Goal: Task Accomplishment & Management: Use online tool/utility

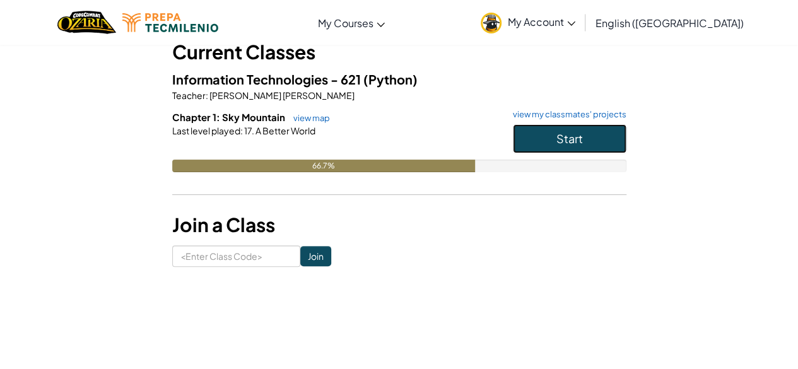
click at [601, 141] on button "Start" at bounding box center [570, 138] width 114 height 29
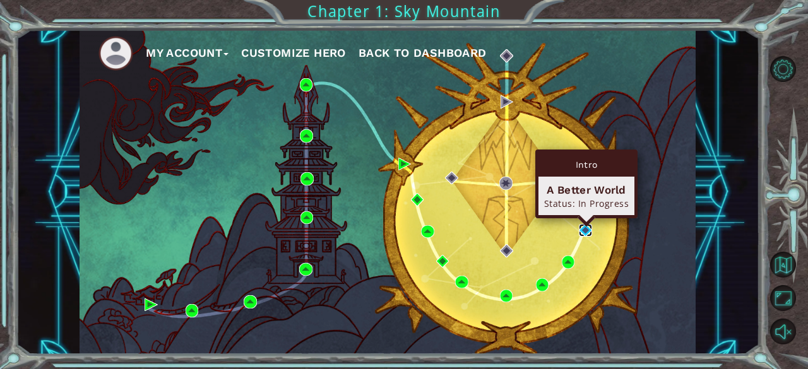
click at [584, 228] on img at bounding box center [585, 230] width 13 height 13
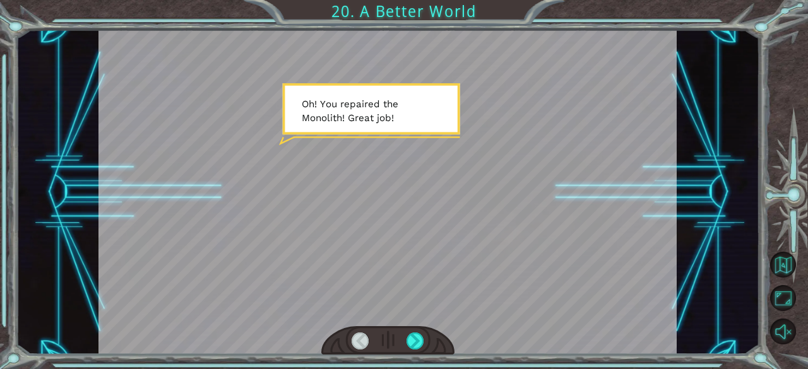
drag, startPoint x: 424, startPoint y: 341, endPoint x: 415, endPoint y: 350, distance: 12.5
click at [418, 350] on div at bounding box center [387, 340] width 133 height 29
click at [414, 350] on div at bounding box center [387, 340] width 133 height 29
click at [414, 341] on div at bounding box center [415, 342] width 18 height 18
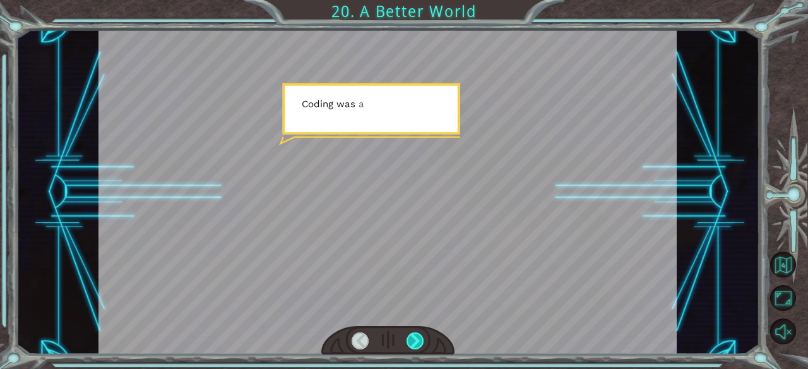
click at [414, 341] on div at bounding box center [415, 342] width 18 height 18
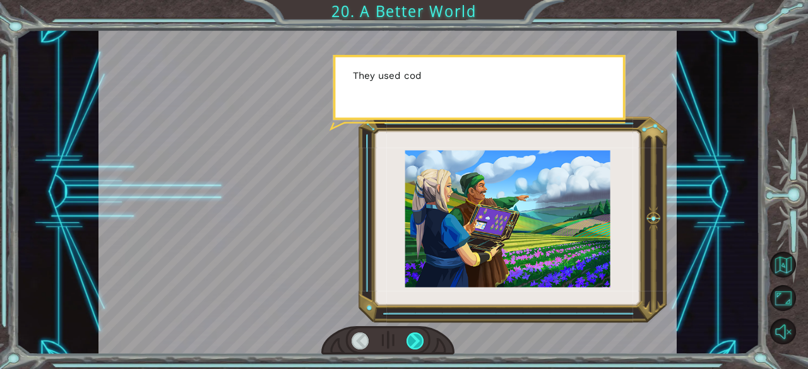
click at [414, 341] on div at bounding box center [415, 342] width 18 height 18
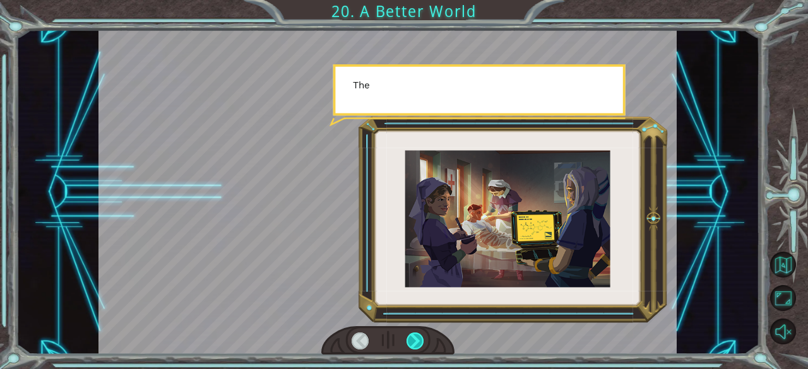
click at [414, 341] on div at bounding box center [415, 342] width 18 height 18
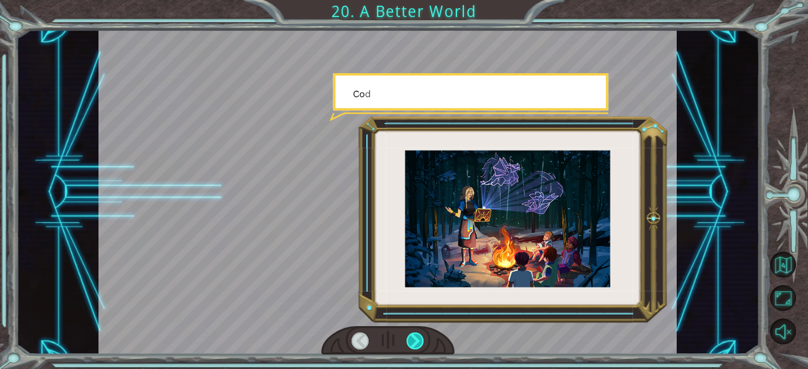
click at [414, 341] on div at bounding box center [415, 342] width 18 height 18
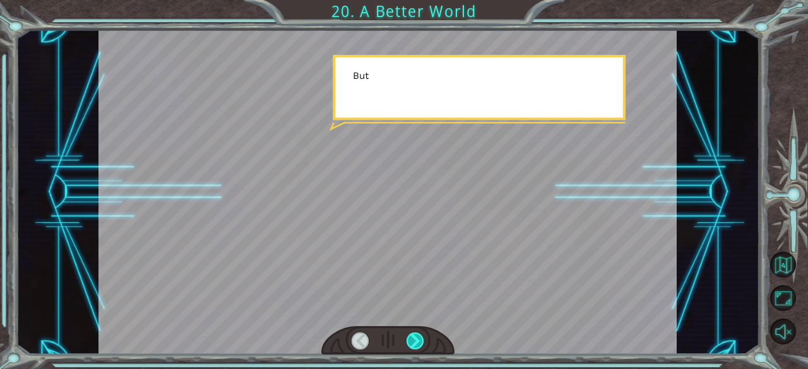
click at [414, 341] on div at bounding box center [415, 342] width 18 height 18
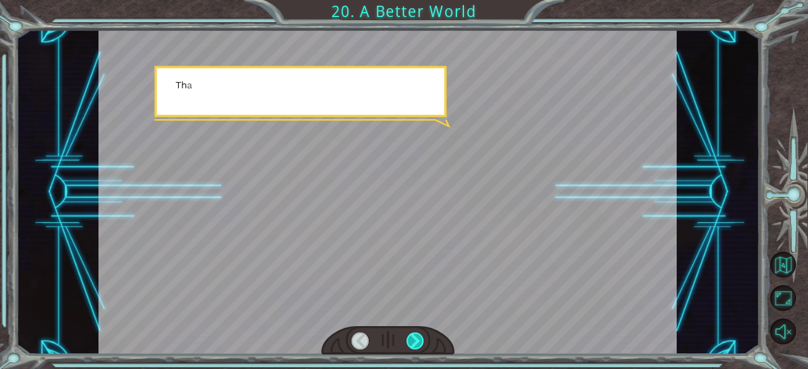
click at [414, 341] on div at bounding box center [415, 342] width 18 height 18
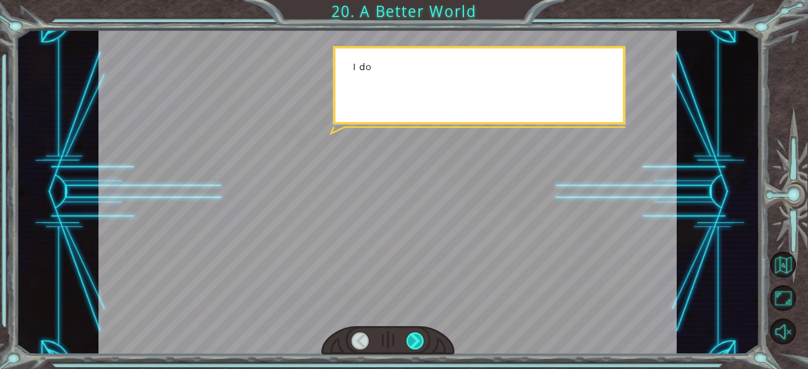
click at [414, 341] on div at bounding box center [415, 342] width 18 height 18
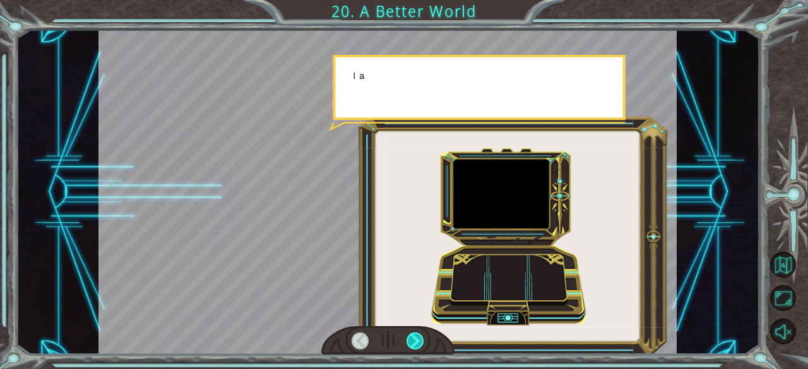
click at [414, 341] on div at bounding box center [415, 342] width 18 height 18
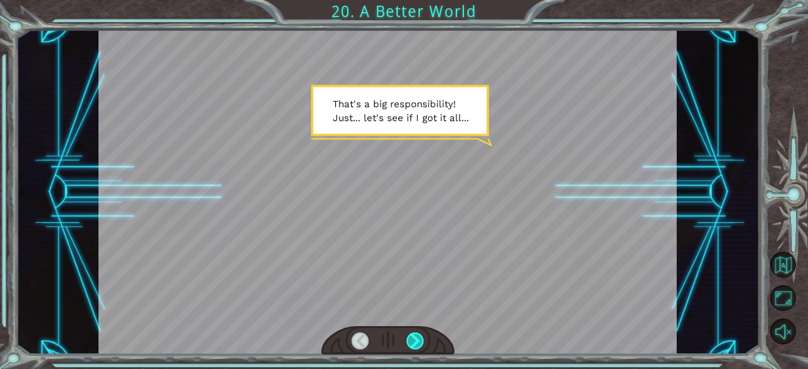
click at [414, 341] on div at bounding box center [415, 342] width 18 height 18
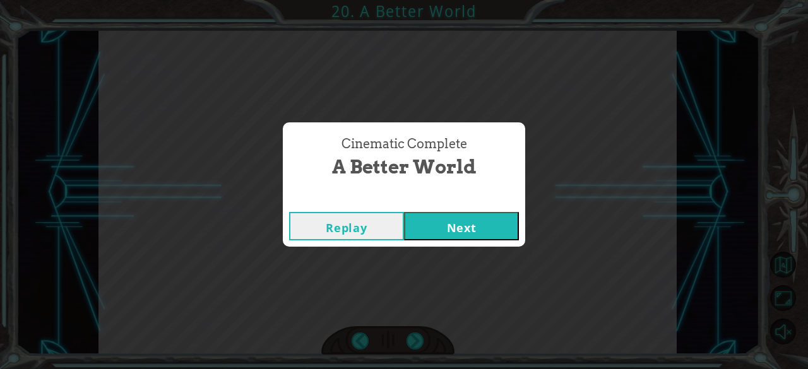
click at [470, 213] on button "Next" at bounding box center [461, 226] width 115 height 28
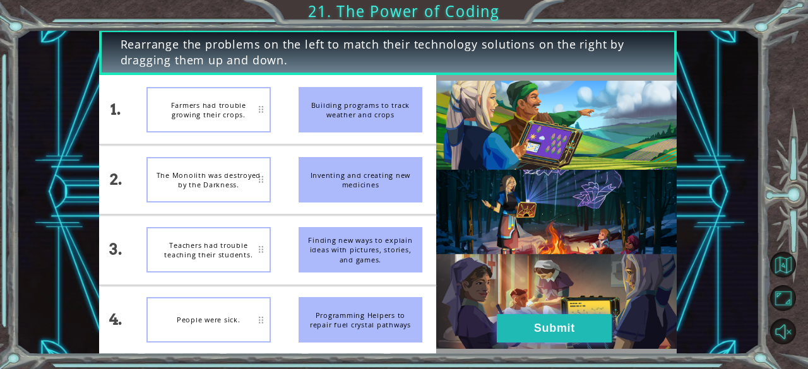
click at [550, 338] on button "Submit" at bounding box center [554, 328] width 115 height 28
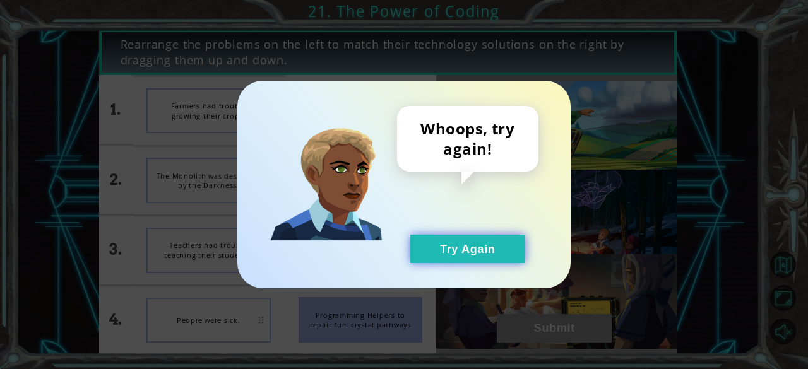
click at [491, 240] on button "Try Again" at bounding box center [467, 249] width 115 height 28
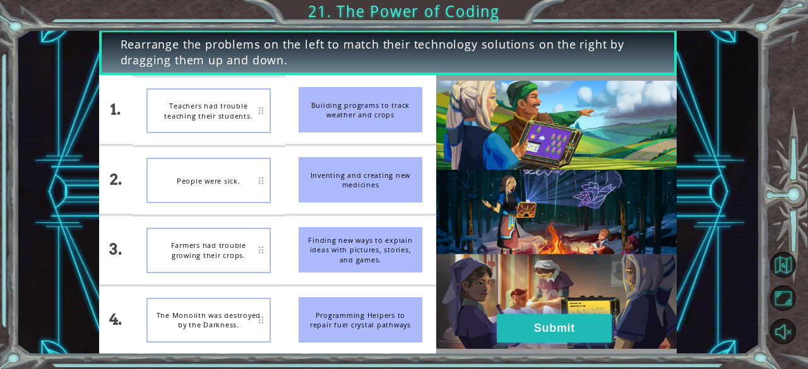
click at [600, 325] on button "Submit" at bounding box center [554, 328] width 115 height 28
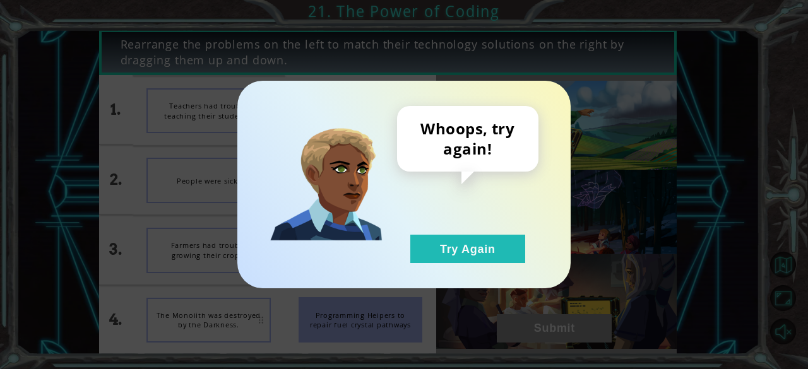
drag, startPoint x: 471, startPoint y: 237, endPoint x: 348, endPoint y: 258, distance: 125.5
click at [442, 251] on button "Try Again" at bounding box center [467, 249] width 115 height 28
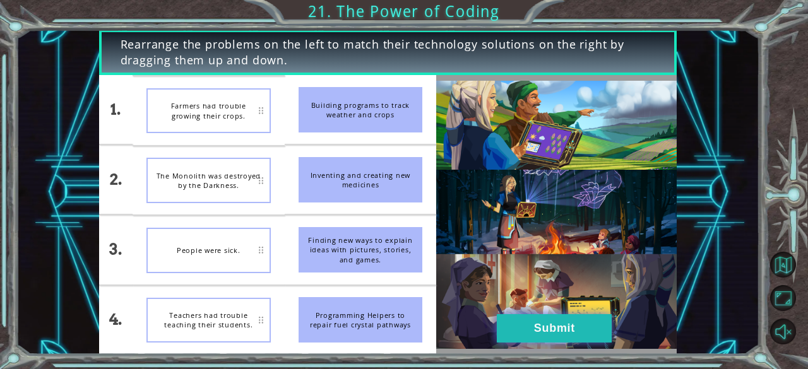
click at [564, 321] on button "Submit" at bounding box center [554, 328] width 115 height 28
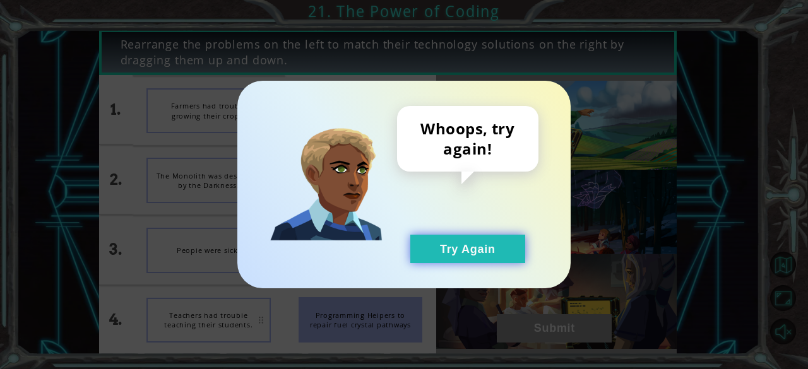
click at [487, 239] on button "Try Again" at bounding box center [467, 249] width 115 height 28
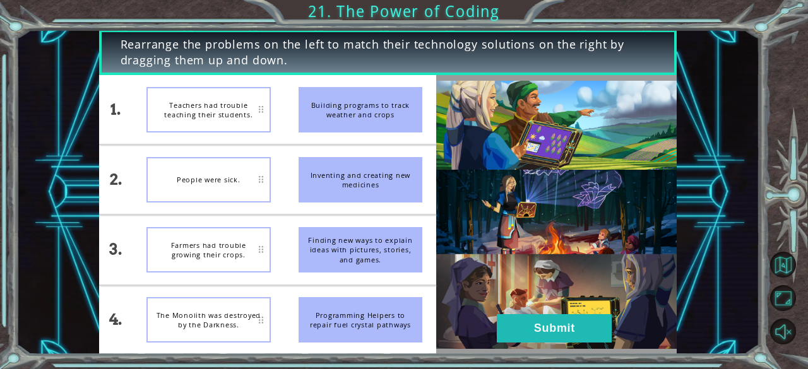
drag, startPoint x: 338, startPoint y: 313, endPoint x: 312, endPoint y: 165, distance: 149.9
click at [312, 165] on ul "Building programs to track weather and crops Inventing and creating new medicin…" at bounding box center [361, 214] width 152 height 279
drag, startPoint x: 350, startPoint y: 228, endPoint x: 390, endPoint y: 171, distance: 69.3
click at [390, 180] on ul "Building programs to track weather and crops Inventing and creating new medicin…" at bounding box center [361, 214] width 152 height 279
drag, startPoint x: 386, startPoint y: 214, endPoint x: 376, endPoint y: 167, distance: 47.6
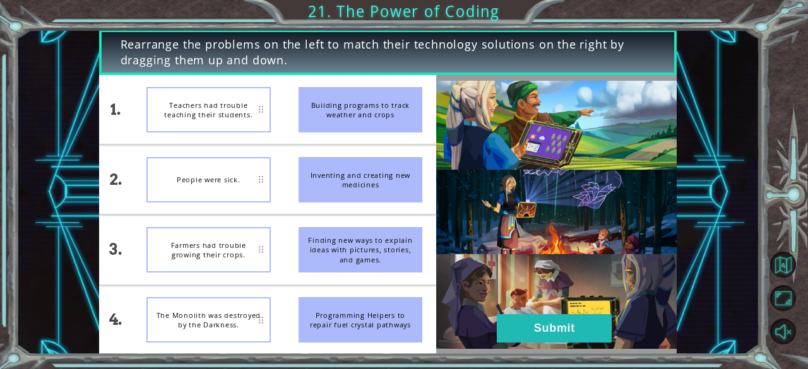
click at [379, 215] on ul "Building programs to track weather and crops Inventing and creating new medicin…" at bounding box center [361, 214] width 152 height 279
click at [403, 85] on li "Building programs to track weather and crops" at bounding box center [361, 109] width 152 height 69
drag, startPoint x: 396, startPoint y: 121, endPoint x: 352, endPoint y: 174, distance: 68.9
click at [352, 174] on ul "Building programs to track weather and crops Inventing and creating new medicin…" at bounding box center [361, 214] width 152 height 279
drag, startPoint x: 352, startPoint y: 174, endPoint x: 229, endPoint y: 112, distance: 136.9
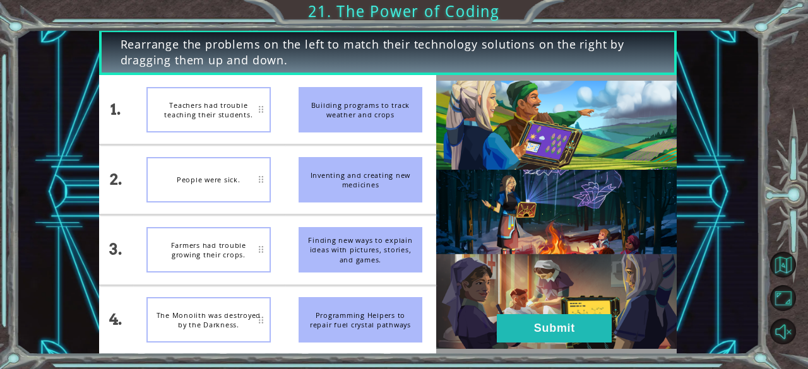
click at [351, 174] on div "Inventing and creating new medicines" at bounding box center [360, 179] width 124 height 45
click at [260, 120] on div "Farmers had trouble growing their crops." at bounding box center [208, 109] width 124 height 45
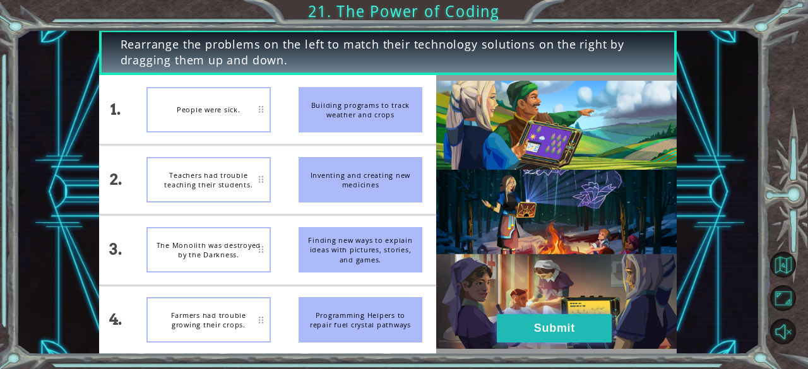
click at [529, 317] on button "Submit" at bounding box center [554, 328] width 115 height 28
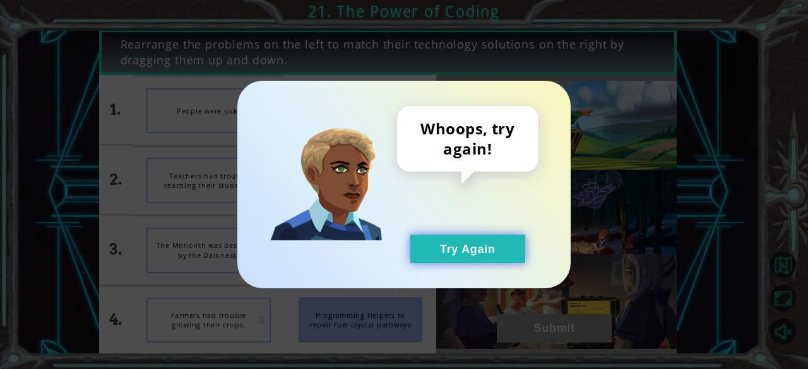
click at [486, 253] on button "Try Again" at bounding box center [467, 249] width 115 height 28
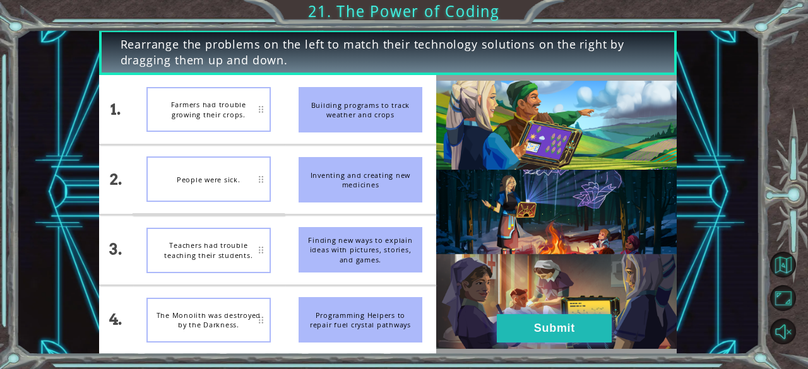
click at [507, 328] on button "Submit" at bounding box center [554, 328] width 115 height 28
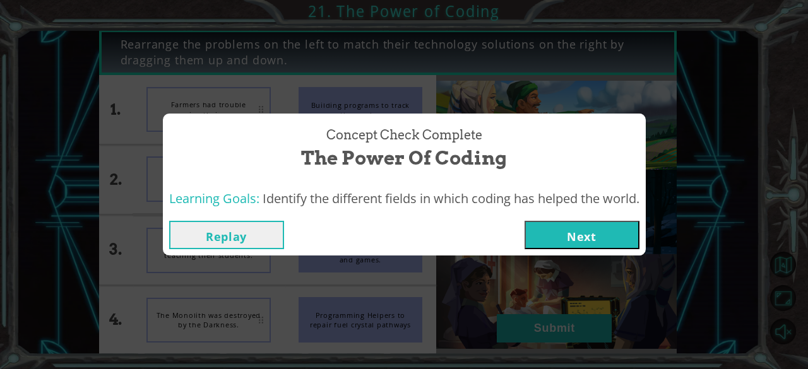
click at [552, 230] on button "Next" at bounding box center [581, 235] width 115 height 28
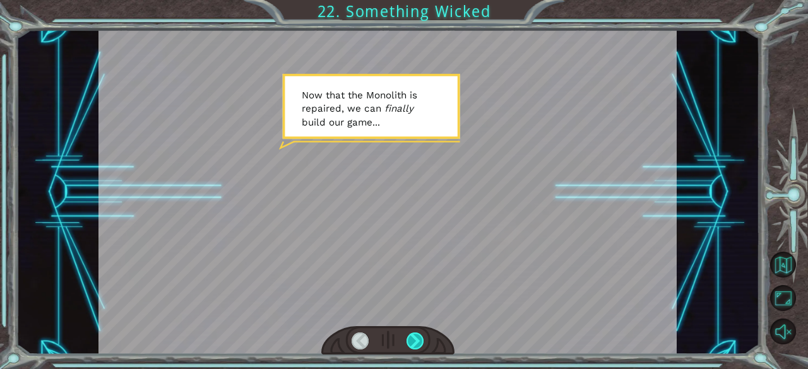
click at [422, 338] on div at bounding box center [415, 342] width 18 height 18
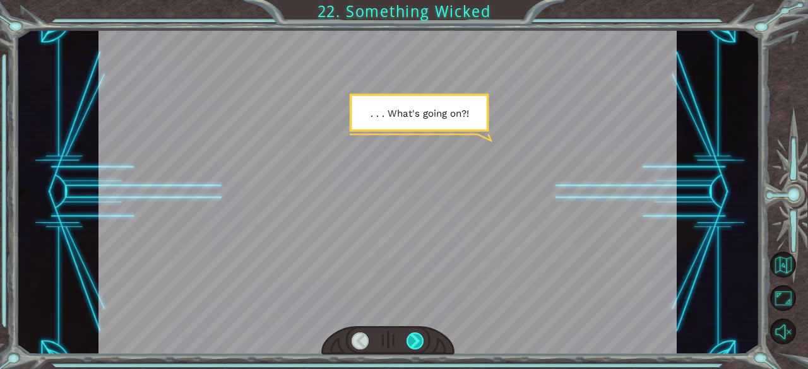
click at [422, 338] on div at bounding box center [415, 342] width 18 height 18
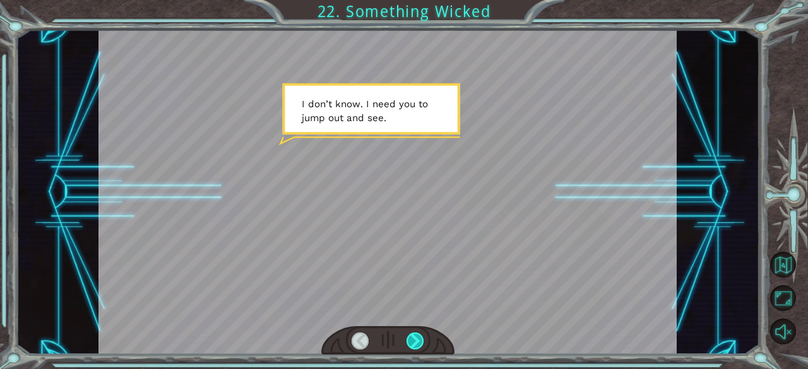
click at [422, 338] on div at bounding box center [415, 342] width 18 height 18
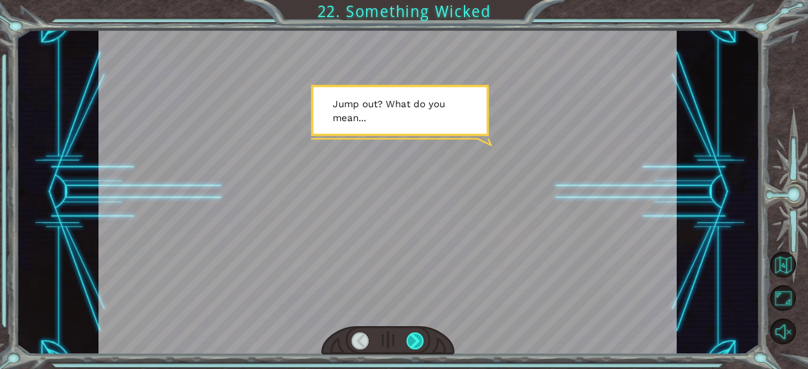
click at [422, 338] on div at bounding box center [415, 342] width 18 height 18
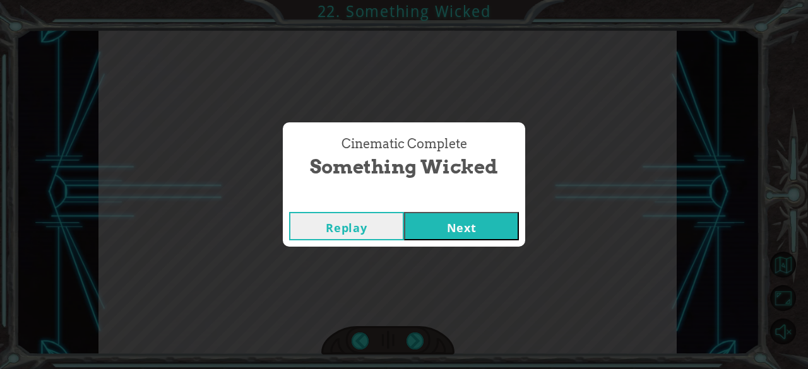
click at [451, 229] on button "Next" at bounding box center [461, 226] width 115 height 28
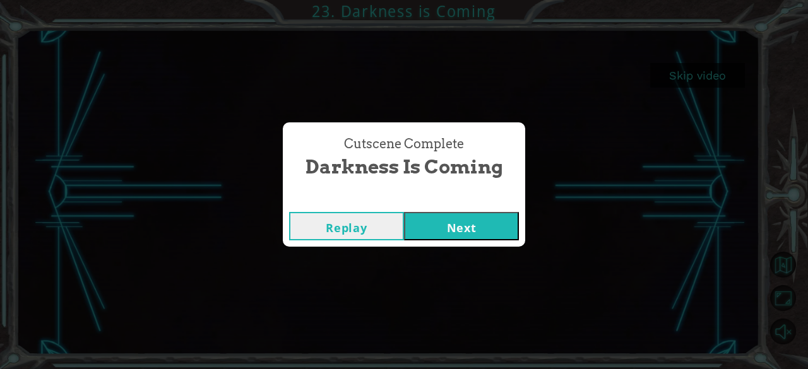
click at [462, 224] on button "Next" at bounding box center [461, 226] width 115 height 28
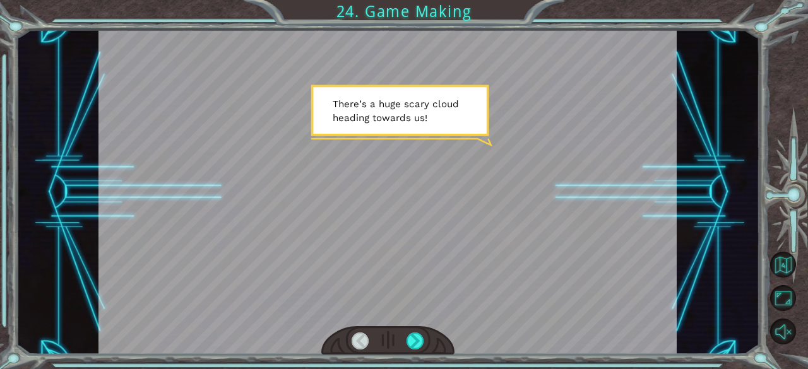
click at [424, 342] on div at bounding box center [387, 340] width 133 height 29
click at [416, 345] on div at bounding box center [415, 342] width 18 height 18
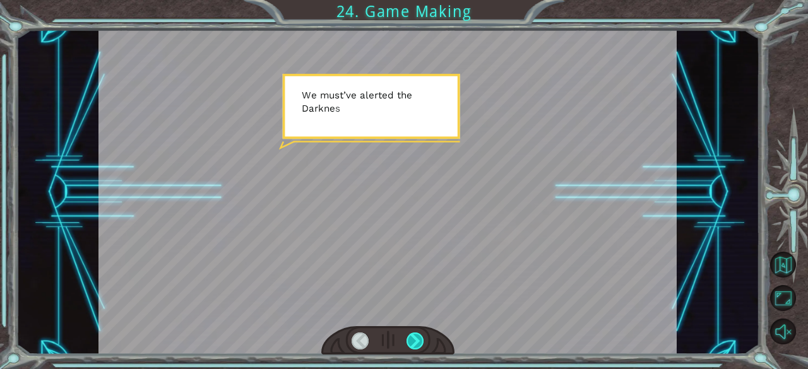
click at [416, 345] on div at bounding box center [415, 342] width 18 height 18
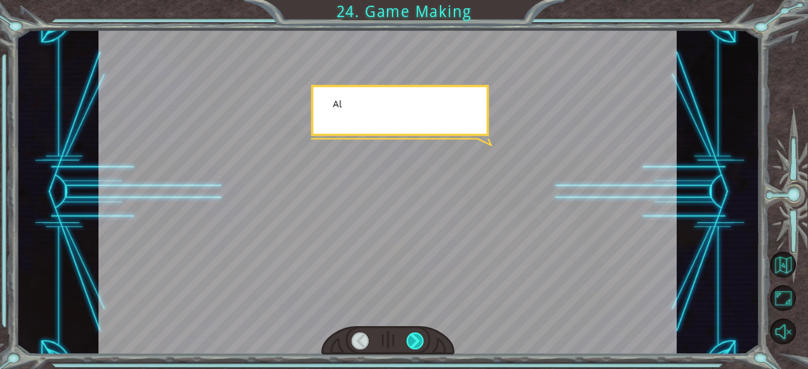
click at [416, 345] on div at bounding box center [415, 342] width 18 height 18
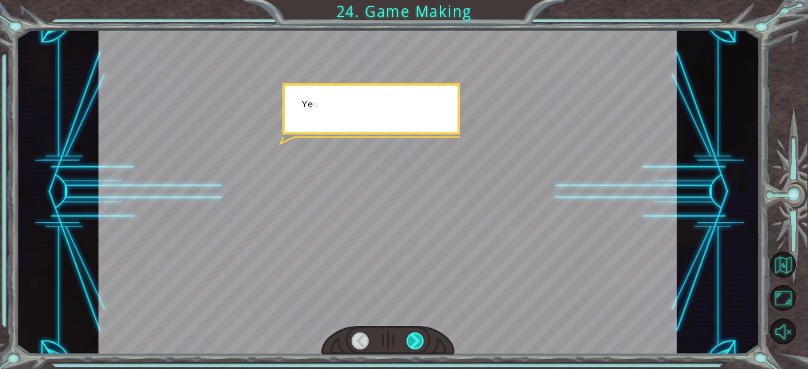
click at [416, 345] on div at bounding box center [415, 342] width 18 height 18
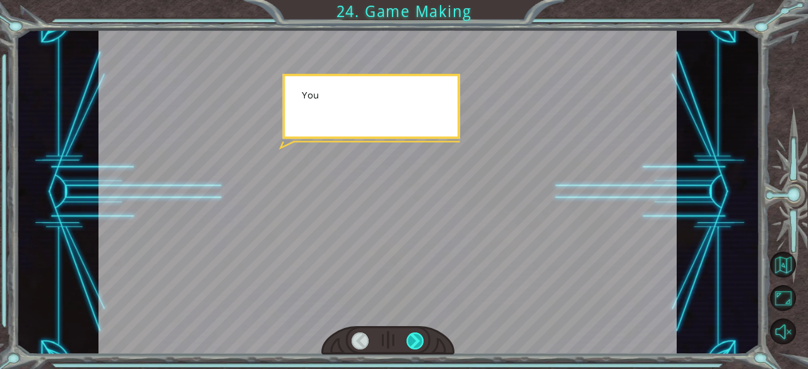
click at [416, 345] on div at bounding box center [415, 342] width 18 height 18
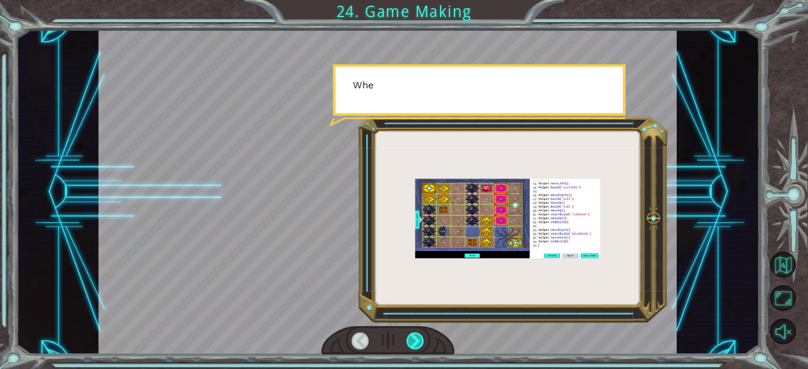
click at [416, 345] on div at bounding box center [415, 342] width 18 height 18
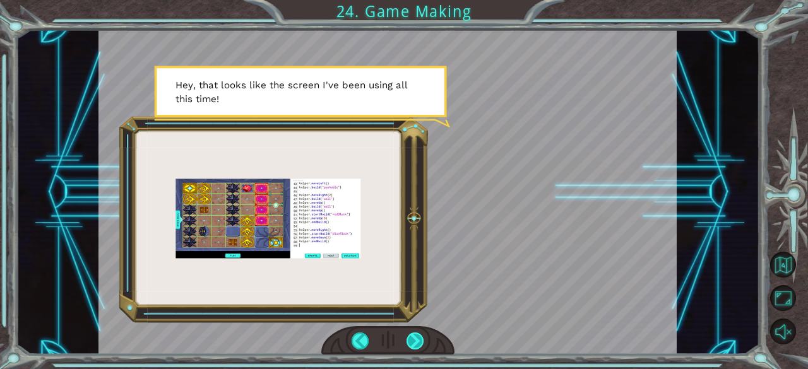
click at [420, 341] on div at bounding box center [415, 342] width 18 height 18
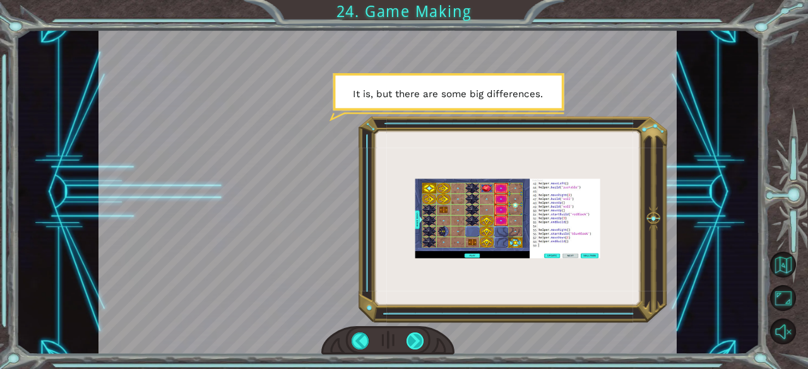
click at [406, 348] on div at bounding box center [415, 342] width 18 height 18
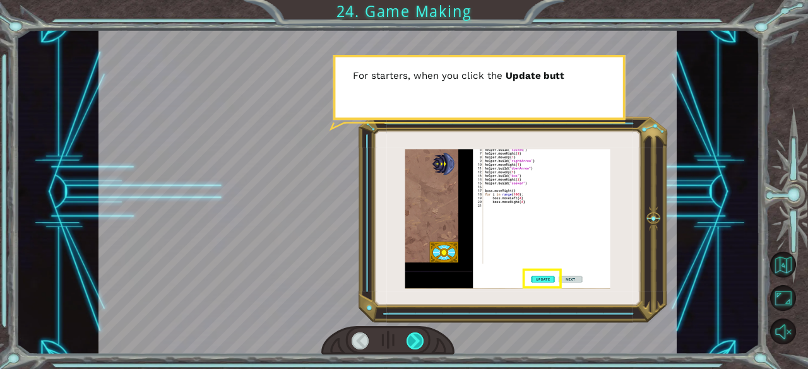
click at [406, 348] on div at bounding box center [415, 342] width 18 height 18
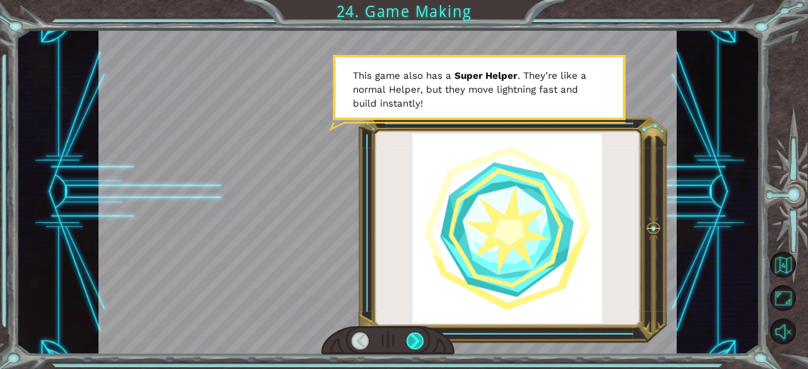
click at [406, 348] on div at bounding box center [415, 342] width 18 height 18
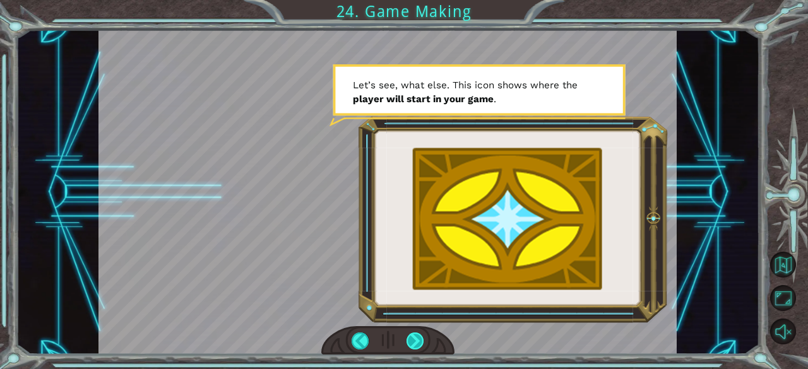
click at [418, 339] on div at bounding box center [415, 342] width 18 height 18
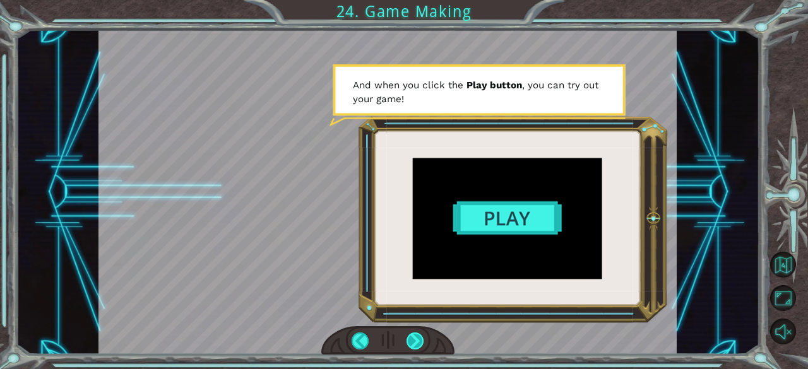
click at [417, 344] on div at bounding box center [415, 342] width 18 height 18
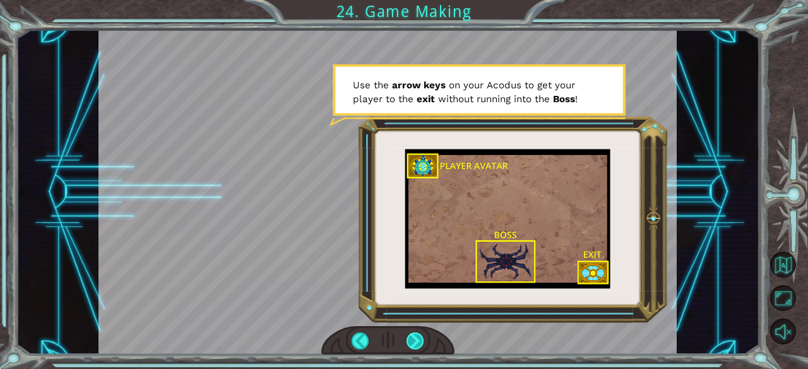
click at [417, 344] on div at bounding box center [415, 342] width 18 height 18
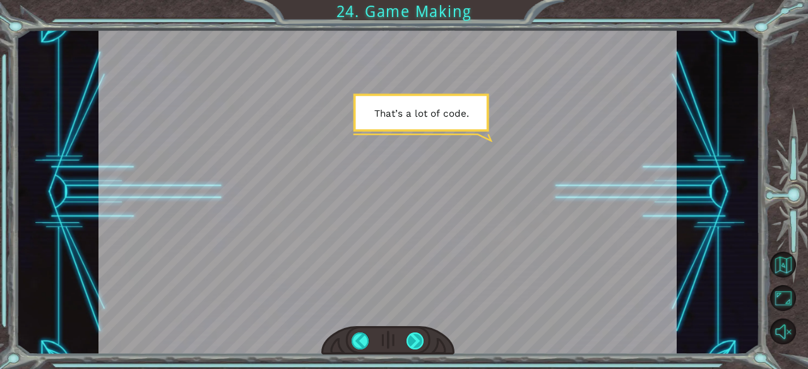
click at [417, 344] on div at bounding box center [415, 342] width 18 height 18
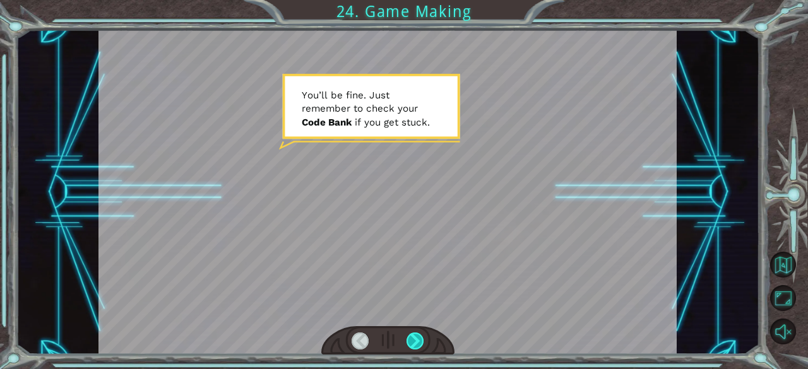
click at [417, 344] on div at bounding box center [415, 342] width 18 height 18
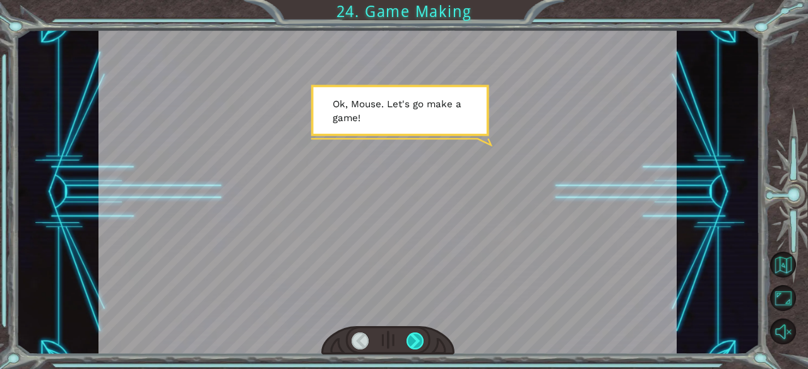
click at [417, 344] on div at bounding box center [415, 342] width 18 height 18
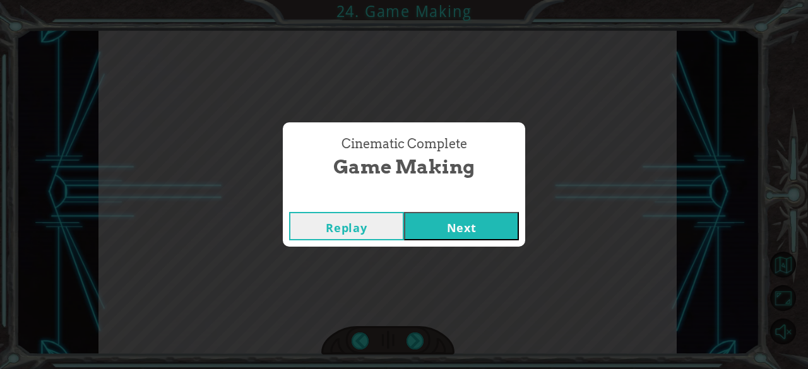
click at [429, 238] on button "Next" at bounding box center [461, 226] width 115 height 28
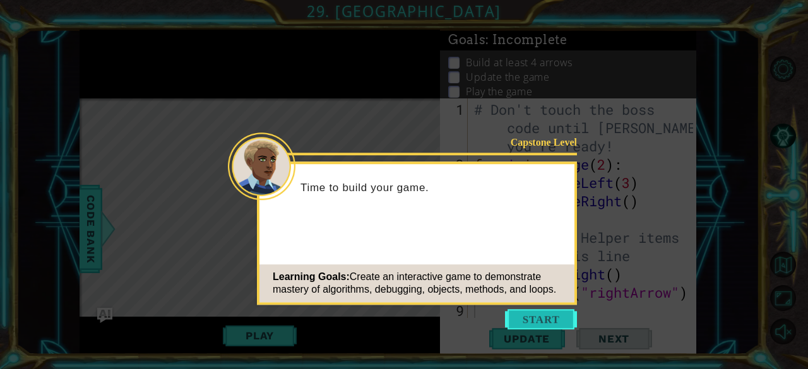
click at [557, 321] on button "Start" at bounding box center [541, 319] width 72 height 20
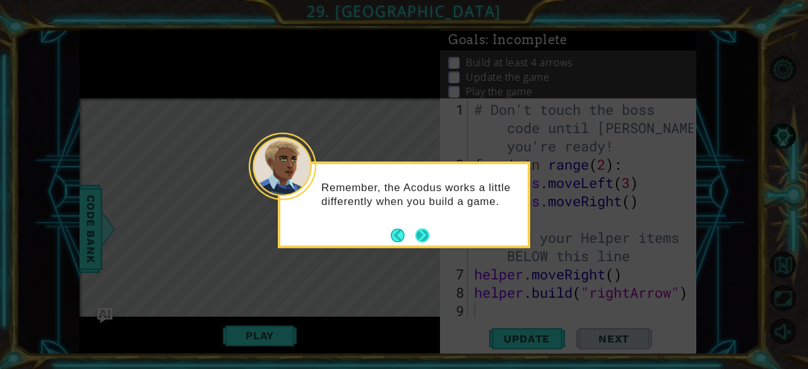
click at [417, 240] on button "Next" at bounding box center [422, 235] width 14 height 14
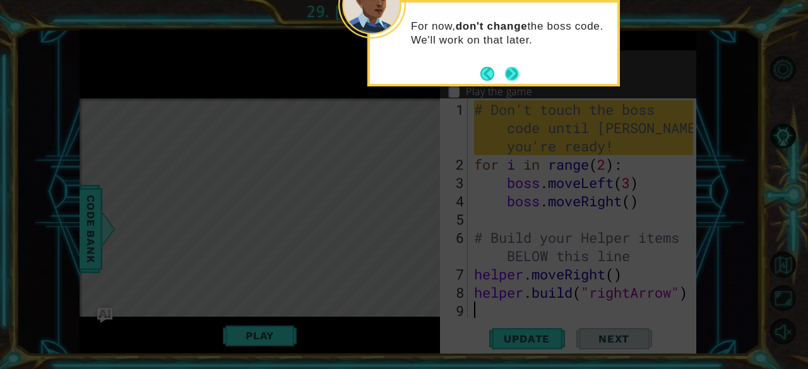
click at [519, 74] on button "Next" at bounding box center [512, 74] width 14 height 14
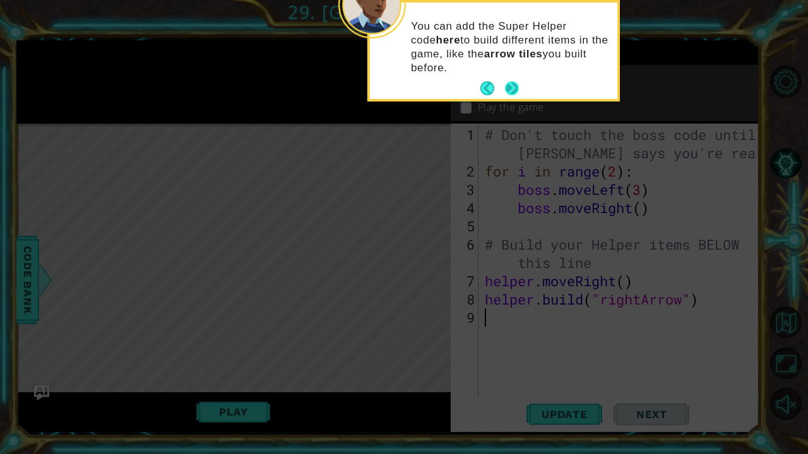
click at [514, 84] on button "Next" at bounding box center [512, 88] width 14 height 14
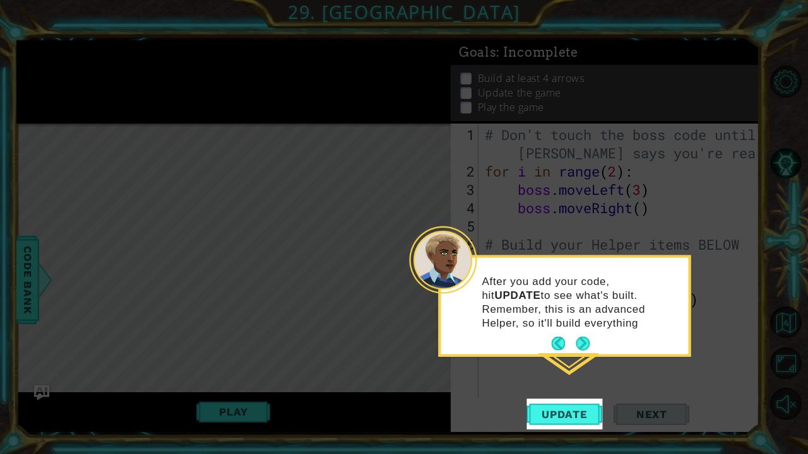
click at [578, 329] on p "After you add your code, hit UPDATE to see what's built. Remember, this is an a…" at bounding box center [581, 303] width 198 height 56
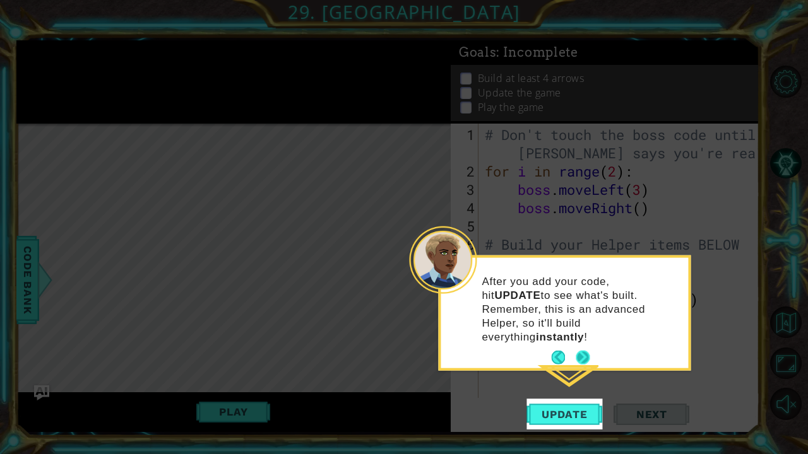
click at [579, 350] on button "Next" at bounding box center [583, 357] width 15 height 15
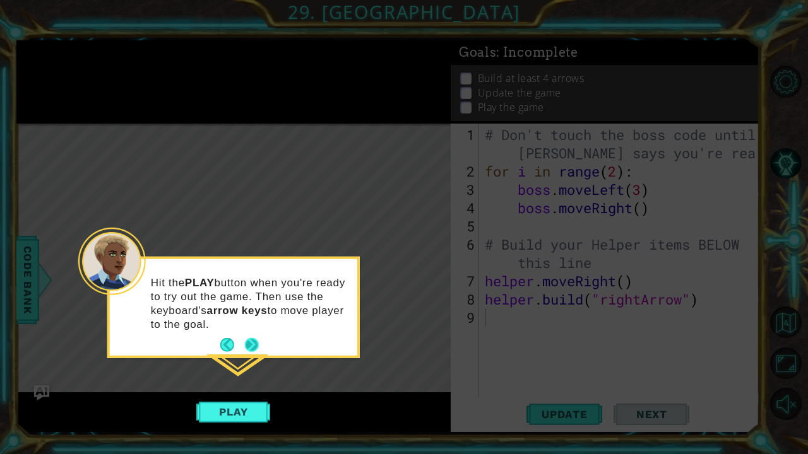
click at [244, 340] on button "Next" at bounding box center [251, 345] width 15 height 15
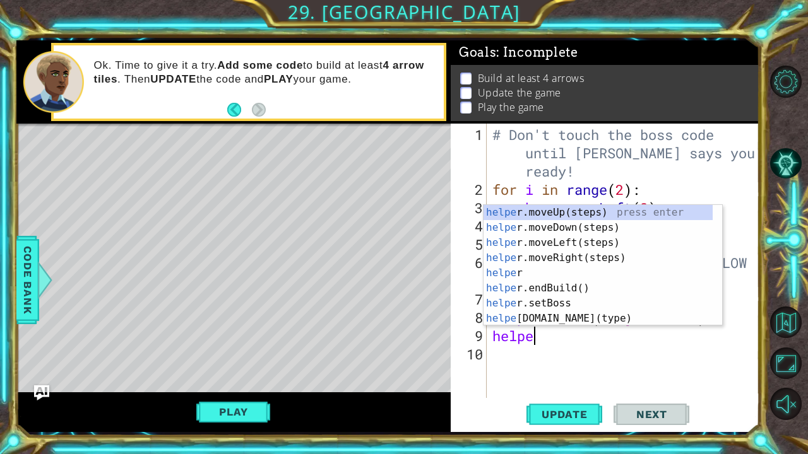
scroll to position [0, 1]
type textarea "h"
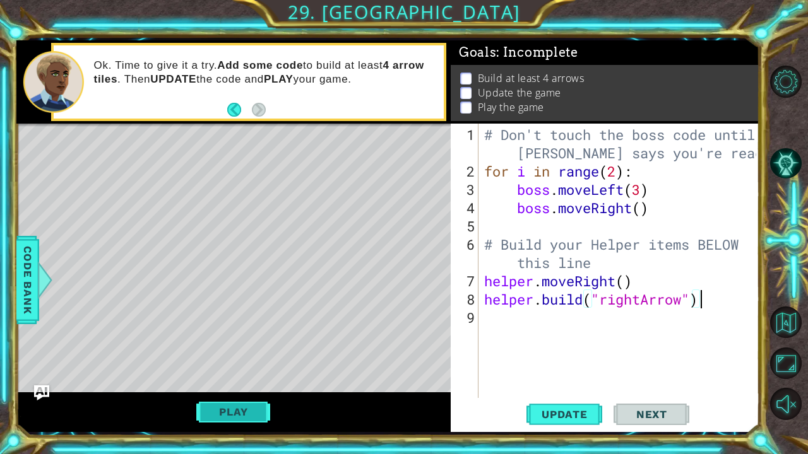
type textarea "[DOMAIN_NAME]("rightArrow")"
click at [261, 369] on button "Play" at bounding box center [233, 412] width 74 height 24
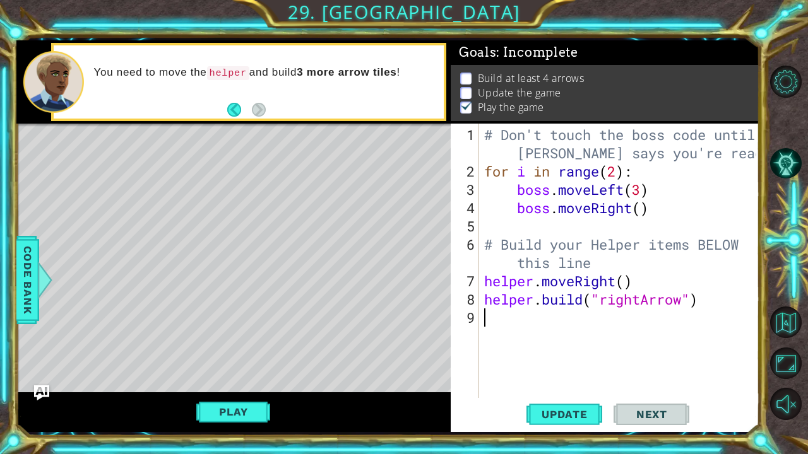
click at [615, 321] on div "# Don't touch the boss code until [PERSON_NAME] says you're ready! for i in ran…" at bounding box center [622, 290] width 281 height 329
click at [670, 280] on div "# Don't touch the boss code until [PERSON_NAME] says you're ready! for i in ran…" at bounding box center [622, 290] width 281 height 329
type textarea "helper.moveRight()"
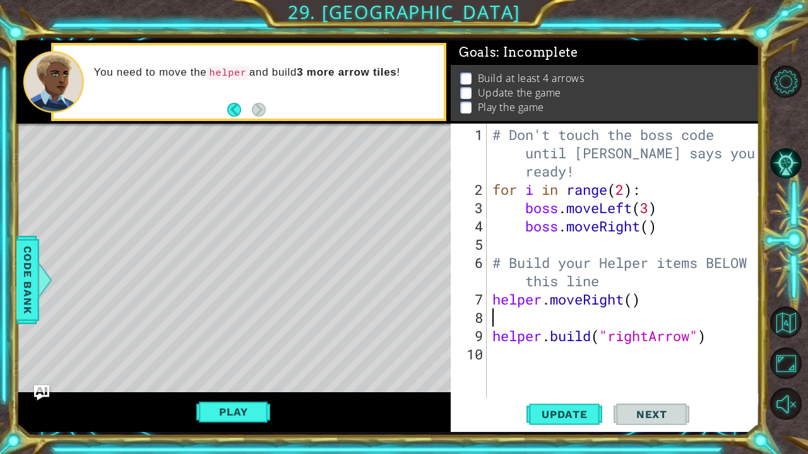
click at [534, 358] on div "# Don't touch the boss code until [PERSON_NAME] says you're ready! for i in ran…" at bounding box center [626, 300] width 273 height 348
click at [528, 305] on div "# Don't touch the boss code until [PERSON_NAME] says you're ready! for i in ran…" at bounding box center [626, 300] width 273 height 348
type textarea "helper.moveRight()"
click at [529, 307] on div "# Don't touch the boss code until [PERSON_NAME] says you're ready! for i in ran…" at bounding box center [626, 300] width 273 height 348
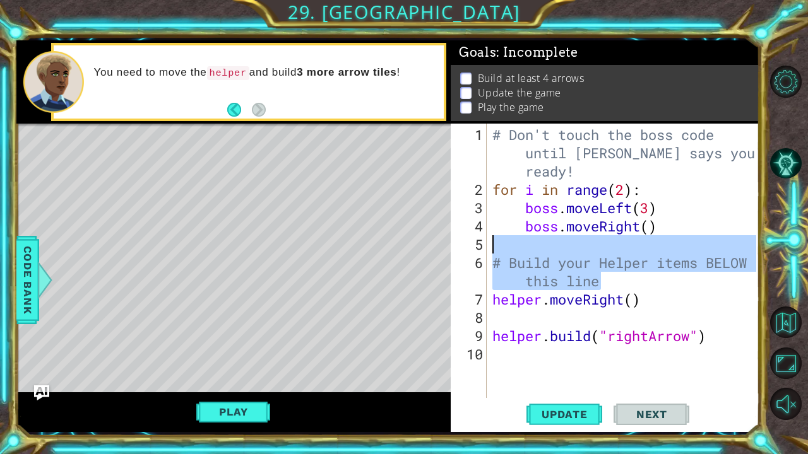
drag, startPoint x: 611, startPoint y: 285, endPoint x: 475, endPoint y: 245, distance: 141.2
click at [475, 245] on div "1 2 3 4 5 6 7 8 9 10 # Don't touch the boss code until [PERSON_NAME] says you'r…" at bounding box center [603, 261] width 305 height 275
type textarea "# Build your Helper items BELOW this line"
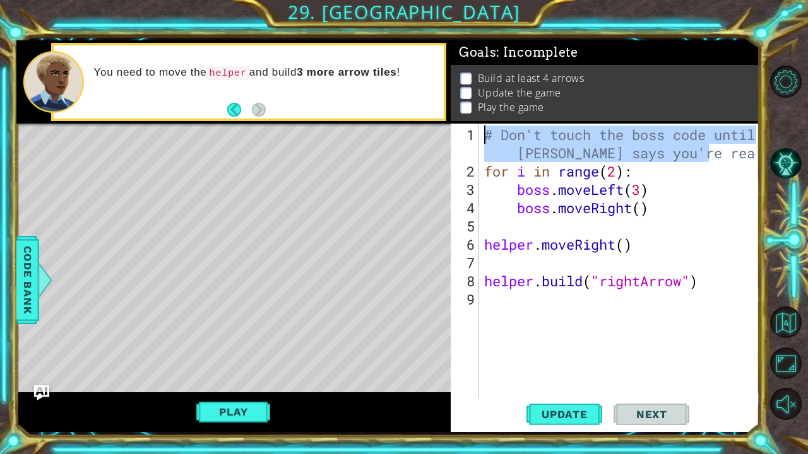
drag, startPoint x: 726, startPoint y: 158, endPoint x: 418, endPoint y: 121, distance: 310.1
click at [418, 121] on div "1 ההההההההההההההההההההההההההההההההההההההההההההההההההההההההההההההההההההההההההההה…" at bounding box center [387, 236] width 743 height 392
type textarea "# Don't touch the boss code until [PERSON_NAME] says you're ready!"
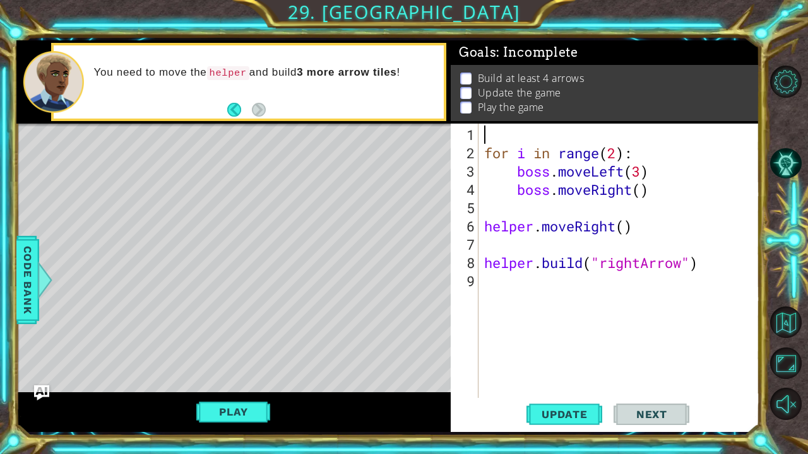
click at [525, 140] on div "for i in range ( 2 ) : boss . moveLeft ( 3 ) boss . moveRight ( ) helper . move…" at bounding box center [622, 281] width 281 height 311
click at [486, 151] on div "for i in range ( 2 ) : boss . moveLeft ( 3 ) boss . moveRight ( ) helper . move…" at bounding box center [622, 281] width 281 height 311
type textarea "for i in range(2):"
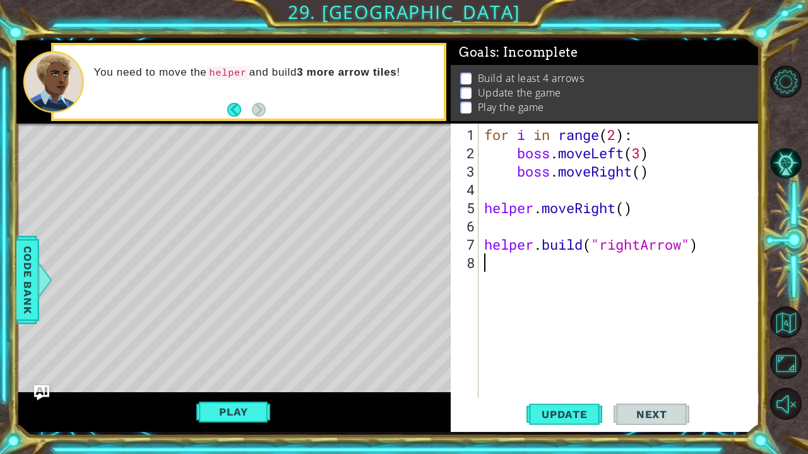
click at [541, 266] on div "for i in range ( 2 ) : boss . moveLeft ( 3 ) boss . moveRight ( ) helper . move…" at bounding box center [622, 281] width 281 height 311
click at [559, 194] on div "for i in range ( 2 ) : boss . moveLeft ( 3 ) boss . moveRight ( ) helper . move…" at bounding box center [622, 281] width 281 height 311
type textarea "boss.moveRight()"
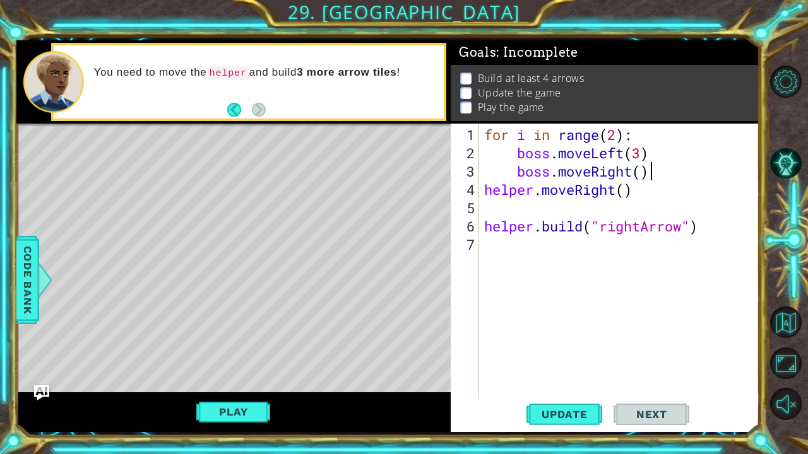
click at [574, 254] on div "for i in range ( 2 ) : boss . moveLeft ( 3 ) boss . moveRight ( ) helper . move…" at bounding box center [622, 281] width 281 height 311
click at [545, 212] on div "for i in range ( 2 ) : boss . moveLeft ( 3 ) boss . moveRight ( ) helper . move…" at bounding box center [622, 281] width 281 height 311
type textarea "helper.moveRight()"
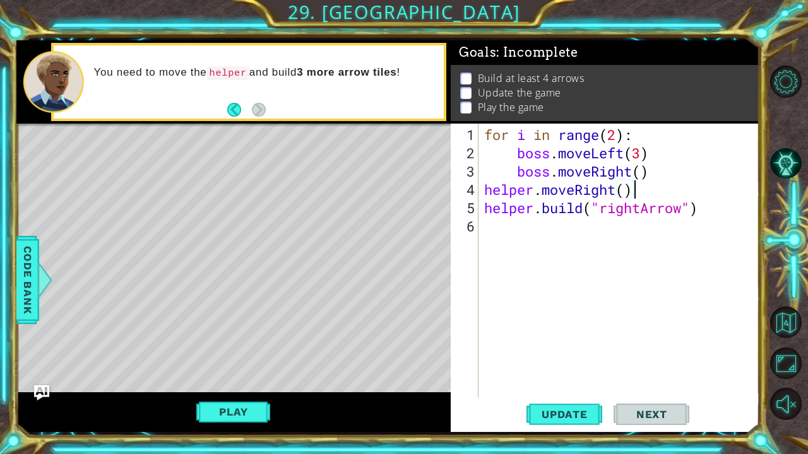
click at [543, 230] on div "for i in range ( 2 ) : boss . moveLeft ( 3 ) boss . moveRight ( ) helper . move…" at bounding box center [622, 281] width 281 height 311
click at [647, 192] on div "for i in range ( 2 ) : boss . moveLeft ( 3 ) boss . moveRight ( ) helper . move…" at bounding box center [622, 281] width 281 height 311
type textarea "helper.moveRight()"
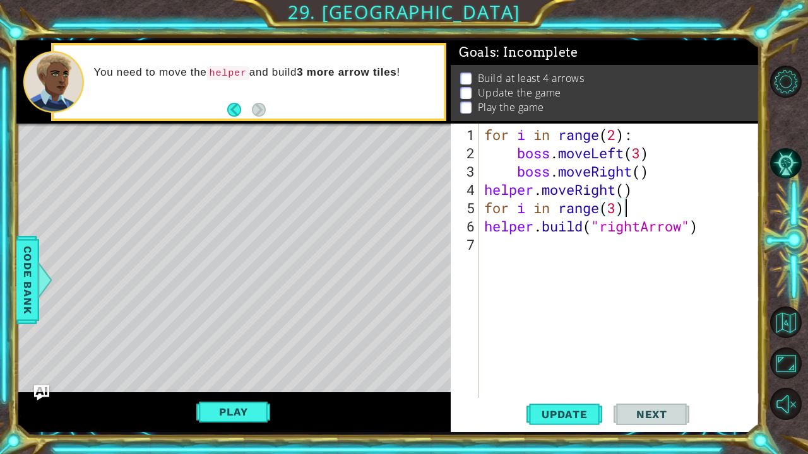
scroll to position [0, 6]
click at [485, 225] on div "for i in range ( 2 ) : boss . moveLeft ( 3 ) boss . moveRight ( ) helper . move…" at bounding box center [622, 281] width 281 height 311
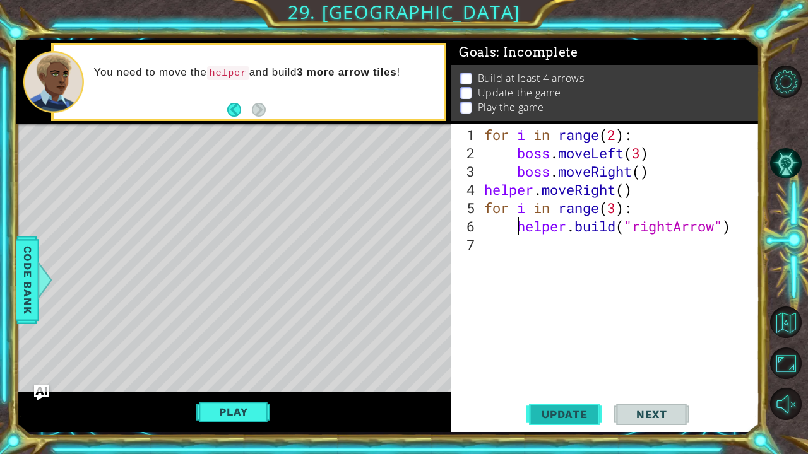
click at [549, 369] on span "Update" at bounding box center [564, 414] width 71 height 13
click at [249, 369] on button "Play" at bounding box center [233, 412] width 74 height 24
click at [737, 223] on div "for i in range ( 2 ) : boss . moveLeft ( 3 ) boss . moveRight ( ) helper . move…" at bounding box center [622, 281] width 281 height 311
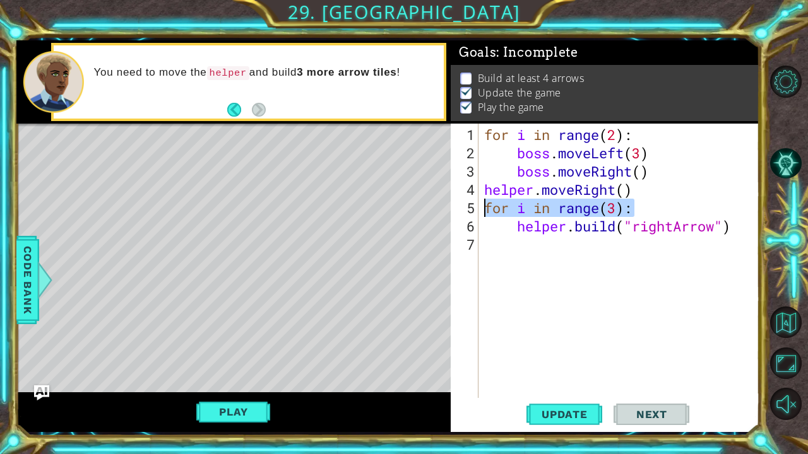
click at [449, 210] on div "1 ההההההההההההההההההההההההההההההההההההההההההההההההההההההההההההההההההההההההההההה…" at bounding box center [387, 236] width 743 height 392
type textarea "for i in range(3):"
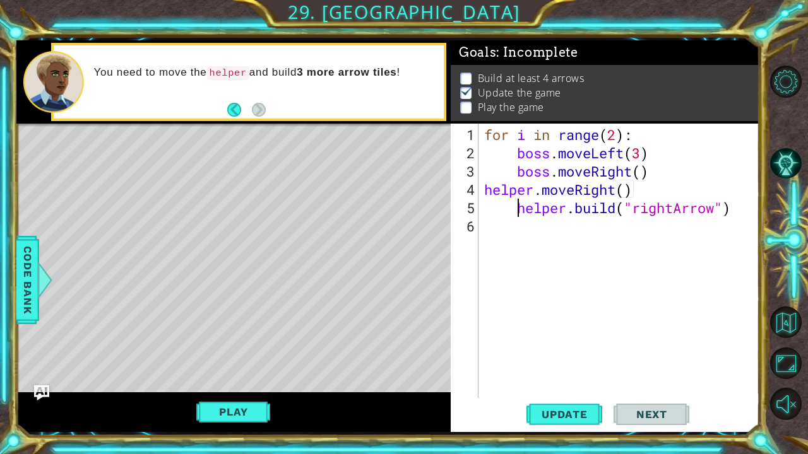
click at [517, 203] on div "for i in range ( 2 ) : boss . moveLeft ( 3 ) boss . moveRight ( ) helper . move…" at bounding box center [622, 281] width 281 height 311
type textarea "[DOMAIN_NAME]("rightArrow")"
click at [237, 369] on button "Play" at bounding box center [233, 412] width 74 height 24
click at [559, 231] on div "for i in range ( 2 ) : boss . moveLeft ( 3 ) boss . moveRight ( ) helper . move…" at bounding box center [622, 281] width 280 height 311
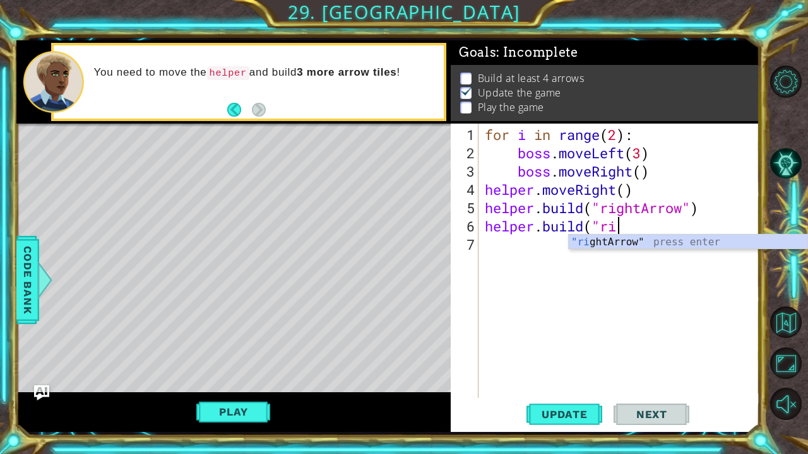
scroll to position [0, 6]
type textarea "[DOMAIN_NAME]("rightArrow")"
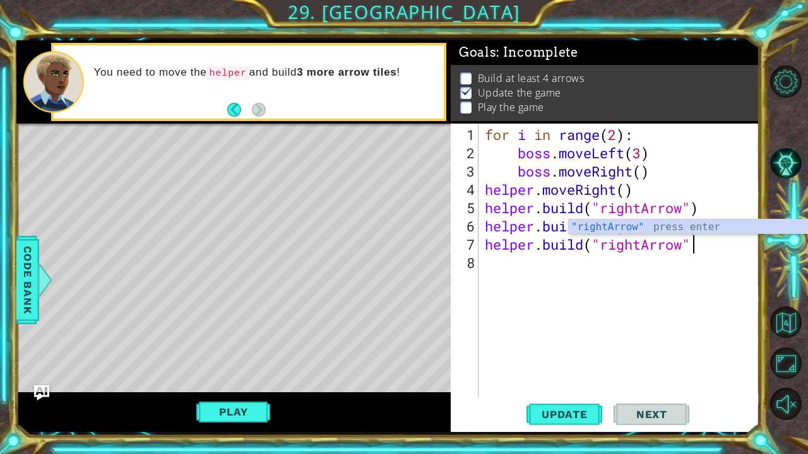
type textarea "[DOMAIN_NAME]("rightArrow")"
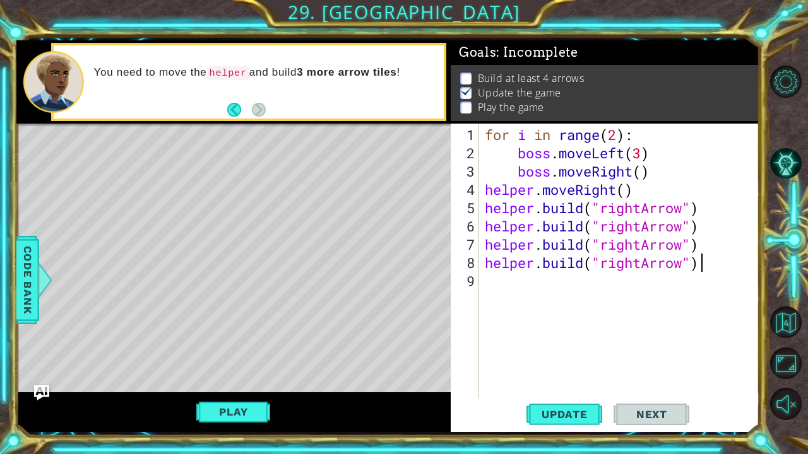
scroll to position [0, 9]
click at [241, 369] on button "Play" at bounding box center [233, 412] width 74 height 24
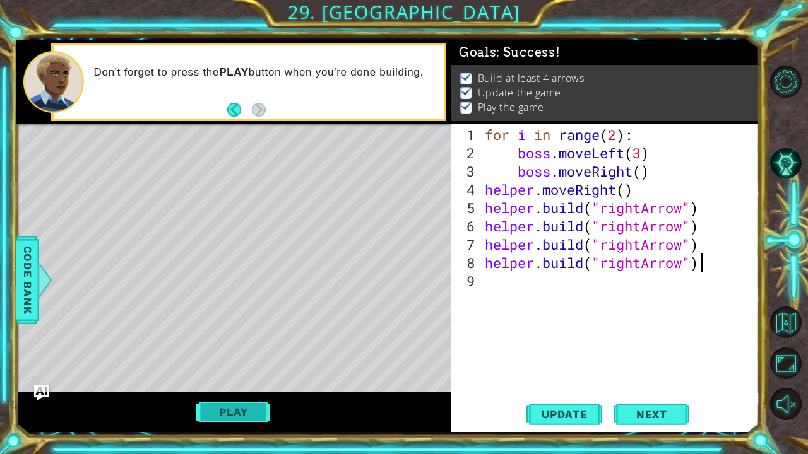
click at [244, 369] on button "Play" at bounding box center [233, 412] width 74 height 24
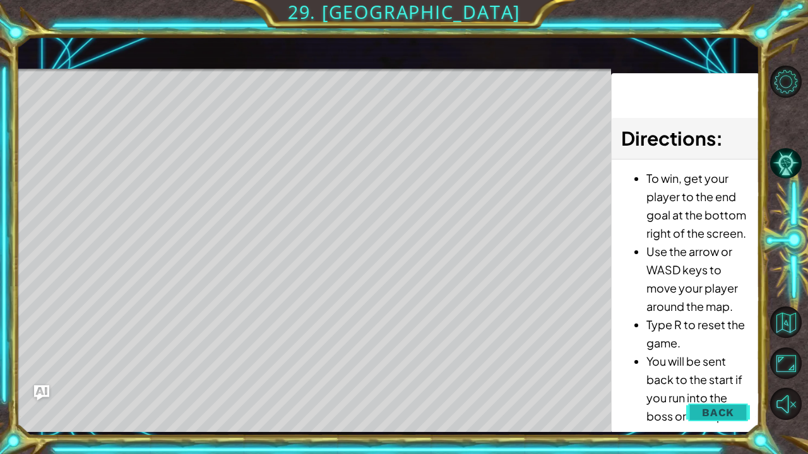
click at [737, 369] on button "Back" at bounding box center [718, 412] width 64 height 25
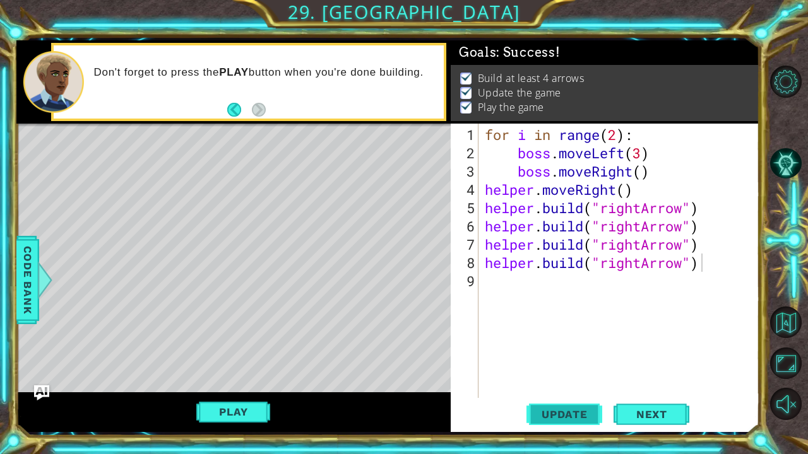
click at [590, 369] on span "Update" at bounding box center [564, 414] width 71 height 13
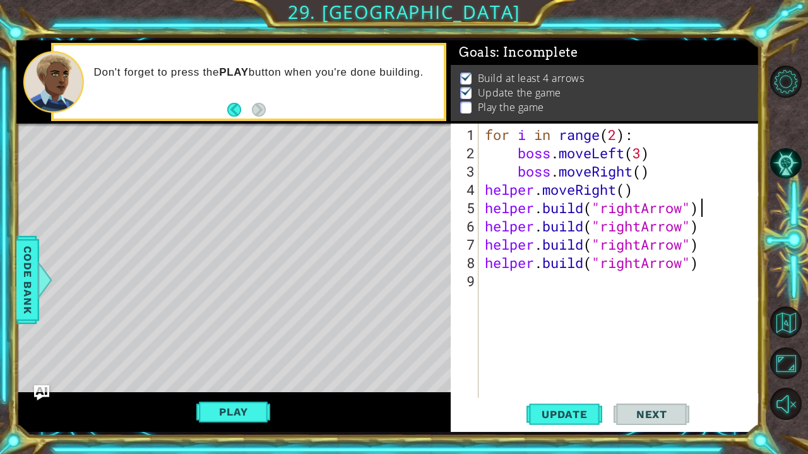
click at [700, 211] on div "for i in range ( 2 ) : boss . moveLeft ( 3 ) boss . moveRight ( ) helper . move…" at bounding box center [622, 281] width 280 height 311
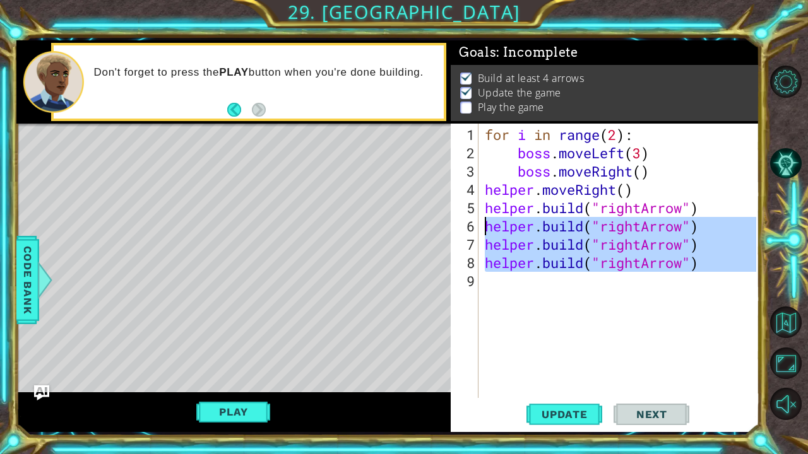
drag, startPoint x: 706, startPoint y: 266, endPoint x: 464, endPoint y: 231, distance: 244.3
click at [464, 231] on div "[DOMAIN_NAME]("rightArrow") 1 2 3 4 5 6 7 8 9 for i in range ( 2 ) : boss . mov…" at bounding box center [603, 261] width 305 height 275
type textarea "[DOMAIN_NAME]("rightArrow") [DOMAIN_NAME]("rightArrow")"
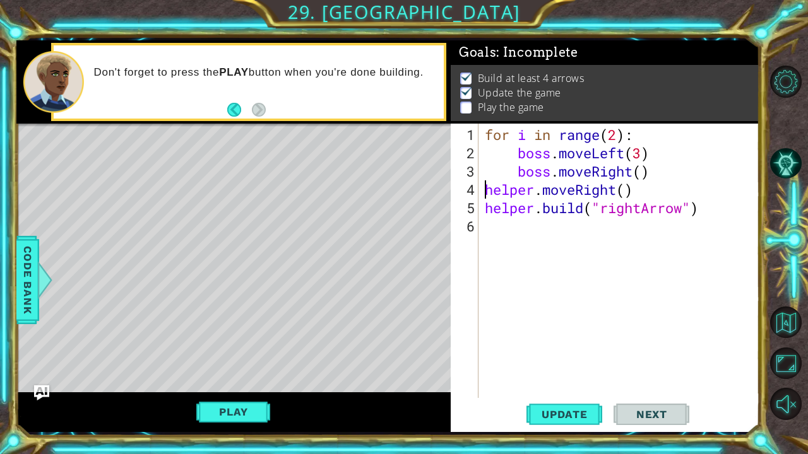
click at [482, 187] on div "for i in range ( 2 ) : boss . moveLeft ( 3 ) boss . moveRight ( ) helper . move…" at bounding box center [622, 281] width 280 height 311
type textarea "helper.moveRight()"
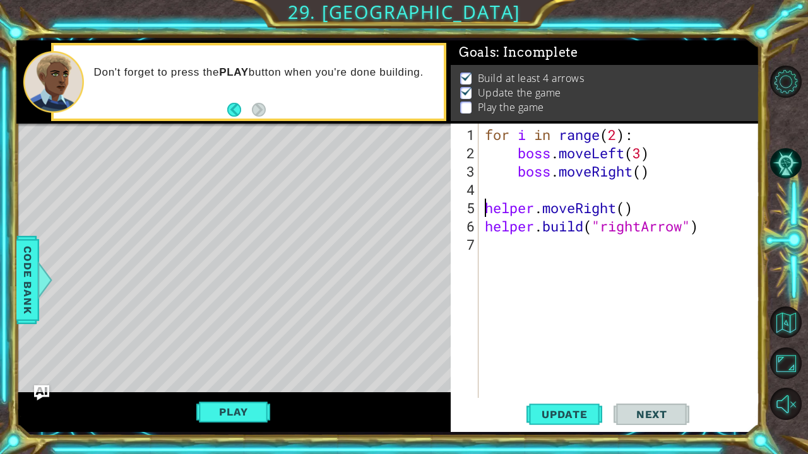
click at [490, 196] on div "for i in range ( 2 ) : boss . moveLeft ( 3 ) boss . moveRight ( ) helper . move…" at bounding box center [622, 281] width 280 height 311
click at [238, 369] on button "Play" at bounding box center [233, 412] width 74 height 24
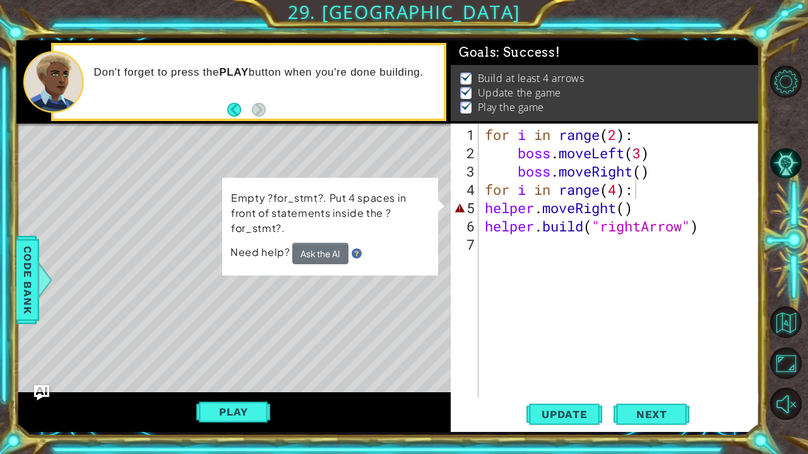
click at [483, 211] on div "for i in range ( 2 ) : boss . moveLeft ( 3 ) boss . moveRight ( ) for i in rang…" at bounding box center [622, 281] width 280 height 311
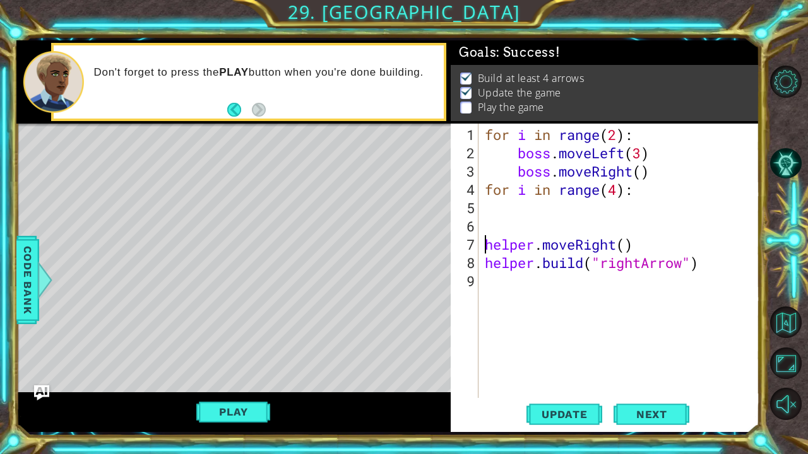
scroll to position [7, 0]
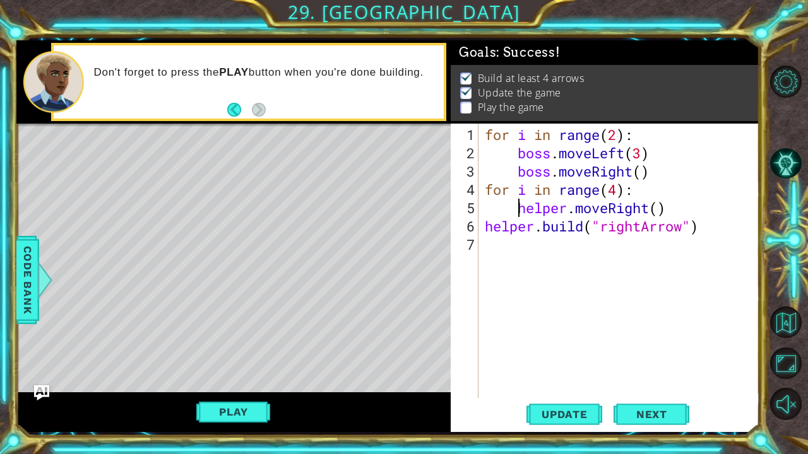
click at [483, 225] on div "for i in range ( 2 ) : boss . moveLeft ( 3 ) boss . moveRight ( ) for i in rang…" at bounding box center [622, 281] width 280 height 311
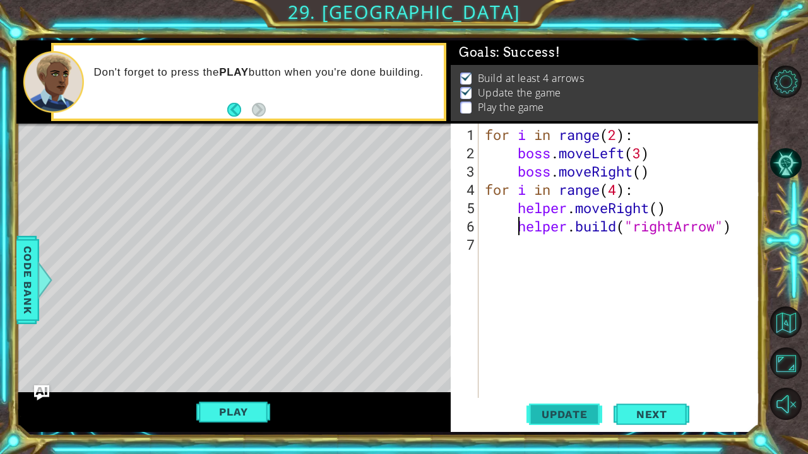
click at [545, 369] on span "Update" at bounding box center [564, 414] width 71 height 13
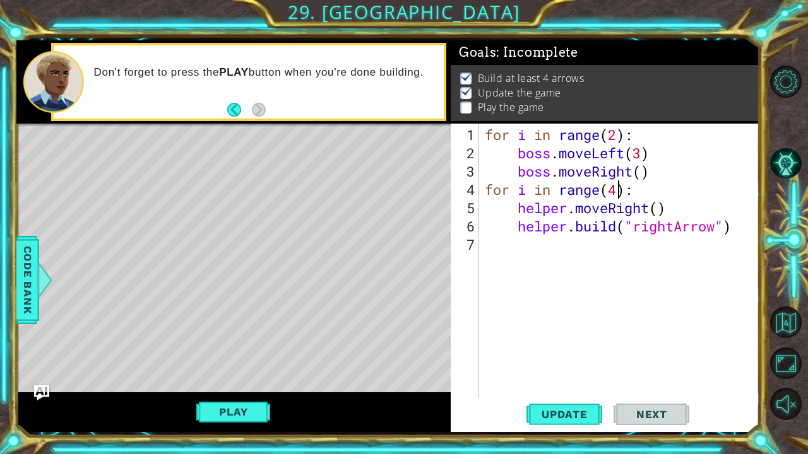
click at [621, 194] on div "for i in range ( 2 ) : boss . moveLeft ( 3 ) boss . moveRight ( ) for i in rang…" at bounding box center [622, 281] width 280 height 311
type textarea "for i in range(5):"
click at [567, 245] on div "for i in range ( 2 ) : boss . moveLeft ( 3 ) boss . moveRight ( ) for i in rang…" at bounding box center [622, 281] width 280 height 311
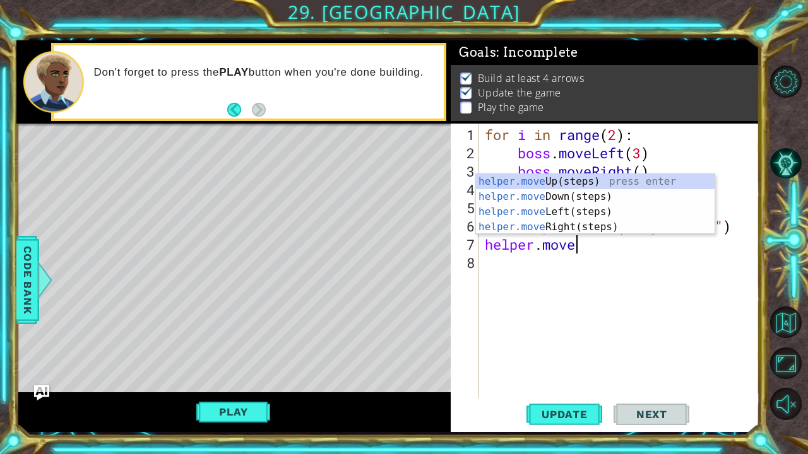
scroll to position [0, 3]
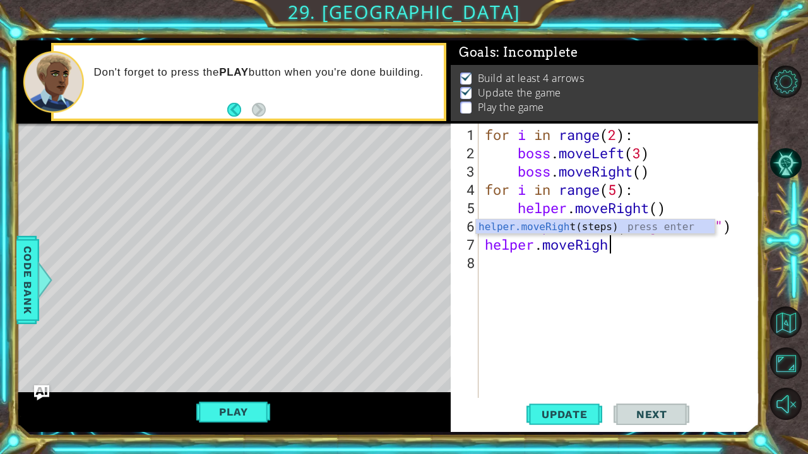
type textarea "helper.moveRight"
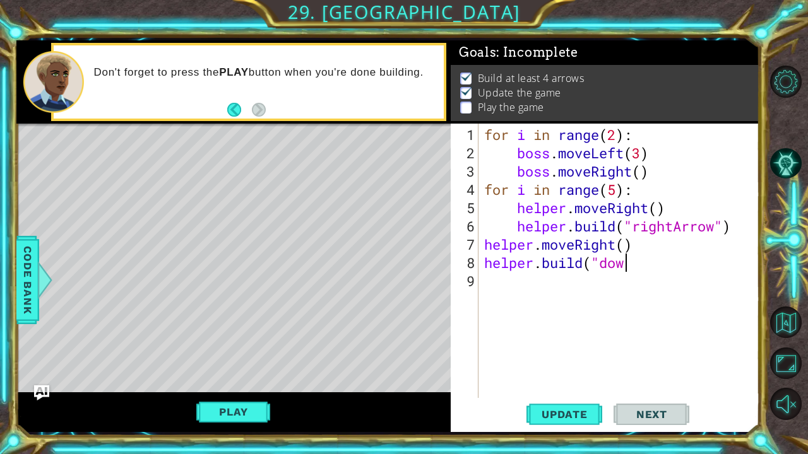
scroll to position [0, 6]
type textarea "[DOMAIN_NAME]("downArrow")"
click at [552, 285] on div "for i in range ( 2 ) : boss . moveLeft ( 3 ) boss . moveRight ( ) for i in rang…" at bounding box center [622, 281] width 281 height 311
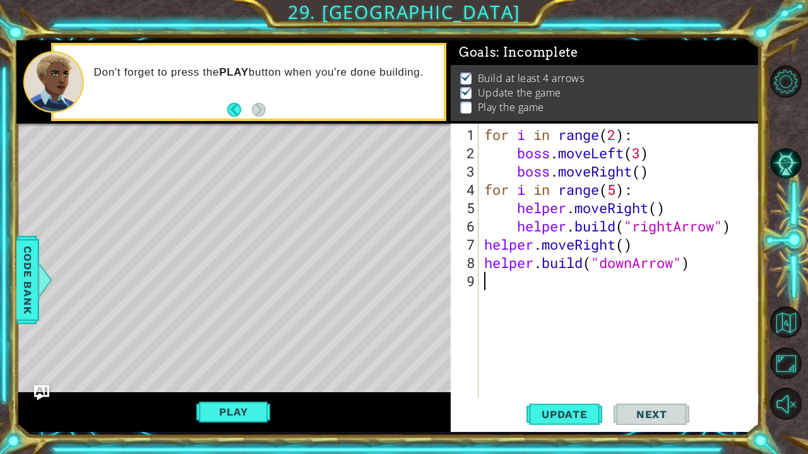
type textarea "o"
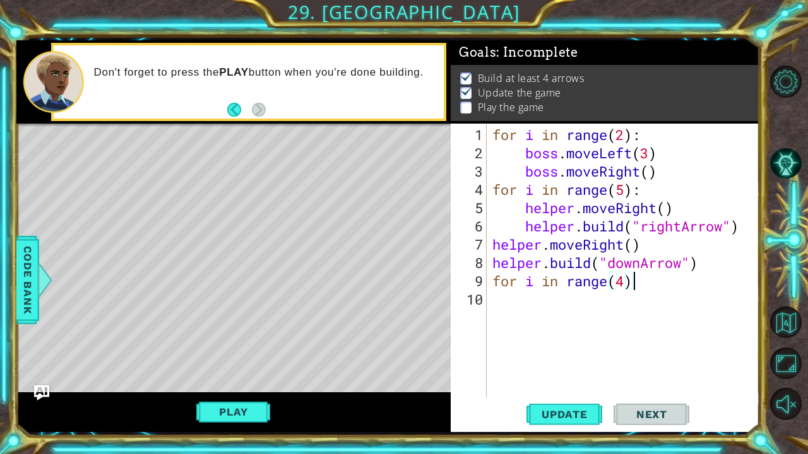
scroll to position [0, 6]
type textarea "for i in range(4):"
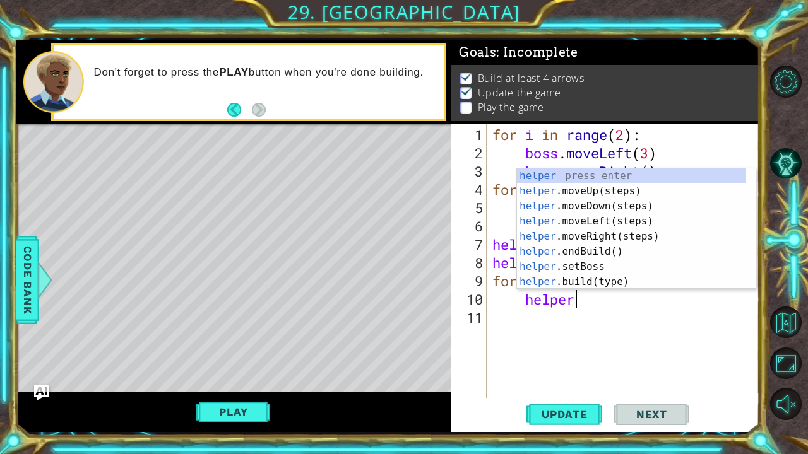
type textarea "helper."
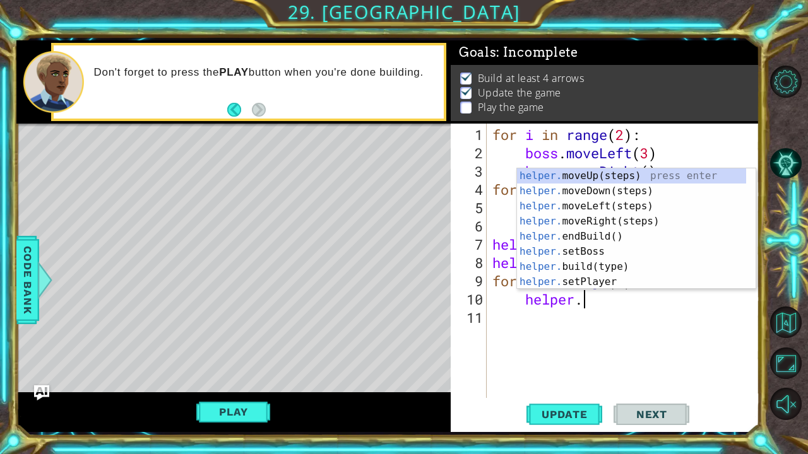
click at [638, 319] on div "for i in range ( 2 ) : boss . moveLeft ( 3 ) boss . moveRight ( ) for i in rang…" at bounding box center [626, 281] width 273 height 311
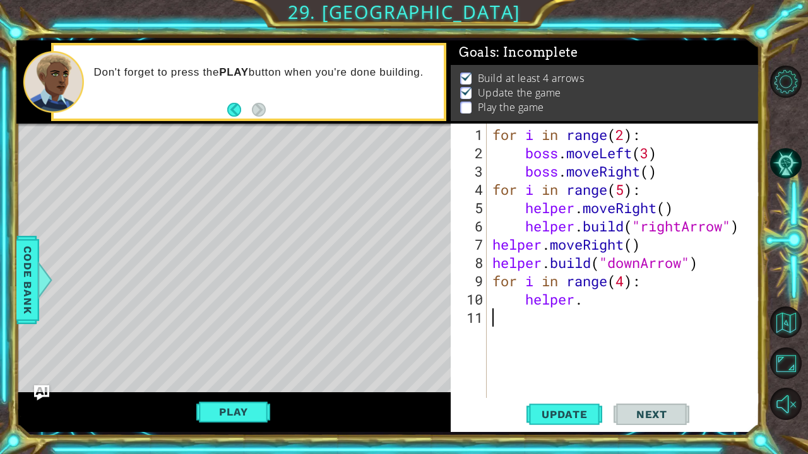
scroll to position [0, 0]
click at [625, 303] on div "for i in range ( 2 ) : boss . moveLeft ( 3 ) boss . moveRight ( ) for i in rang…" at bounding box center [626, 281] width 273 height 311
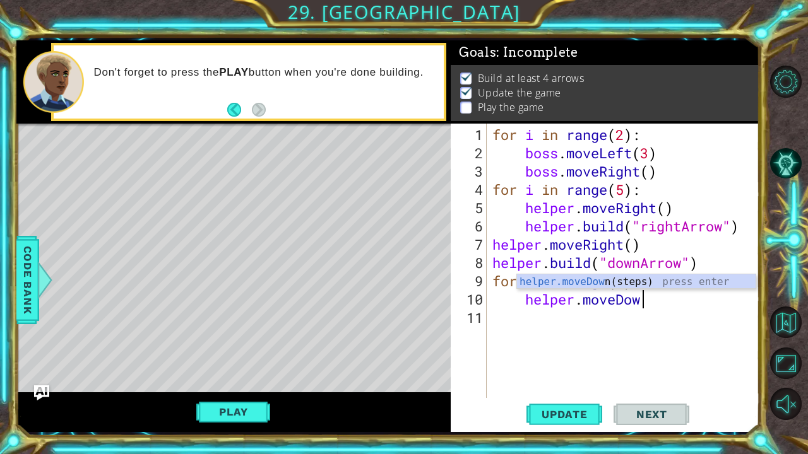
scroll to position [0, 6]
type textarea "helper.moveDown()"
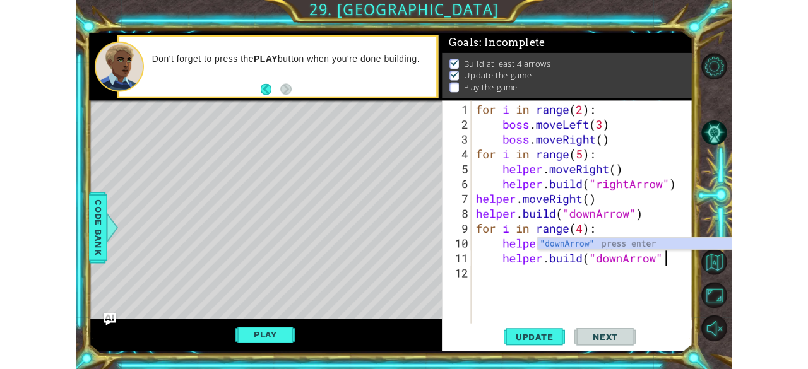
scroll to position [0, 10]
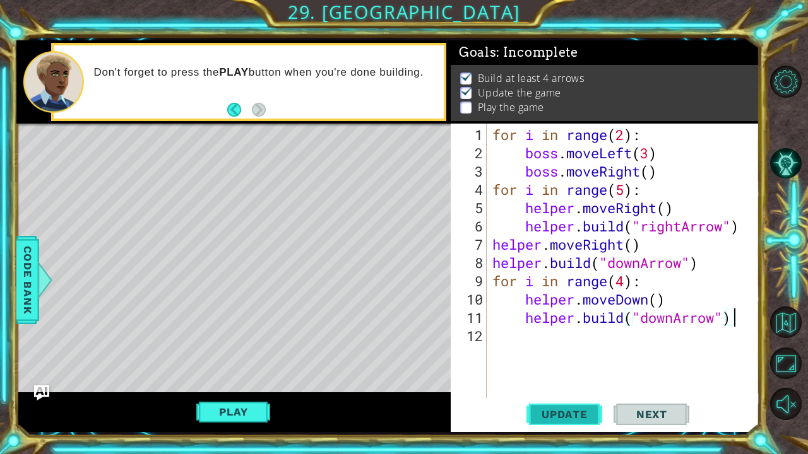
type textarea "[DOMAIN_NAME]("downArrow")"
click at [559, 369] on span "Update" at bounding box center [564, 414] width 71 height 13
click at [216, 369] on button "Play" at bounding box center [233, 412] width 74 height 24
click at [675, 369] on span "Next" at bounding box center [651, 414] width 56 height 13
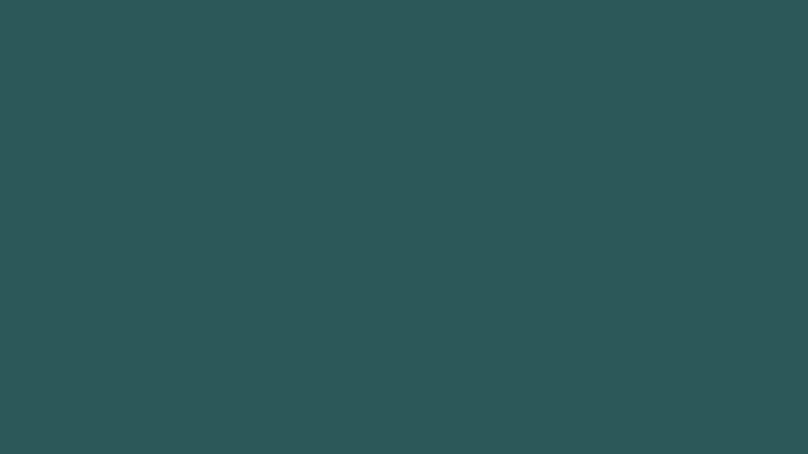
click at [665, 369] on body "1 2 3 4 5 6 7 8 9 "downArrow" press enter ההההההההההההההההההההההההההההההההההההה…" at bounding box center [404, 227] width 808 height 454
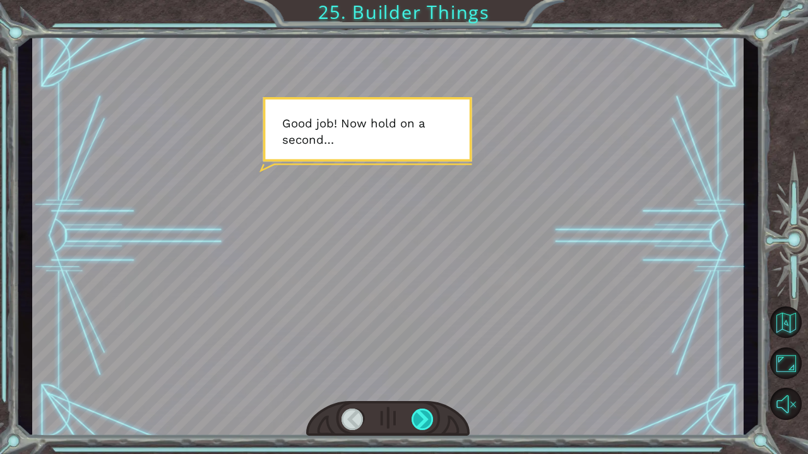
click at [420, 369] on div at bounding box center [422, 419] width 23 height 21
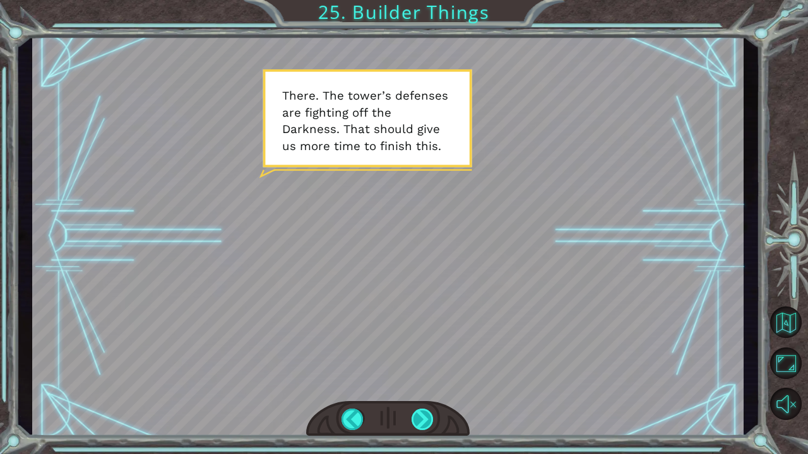
click at [430, 369] on div at bounding box center [422, 419] width 23 height 21
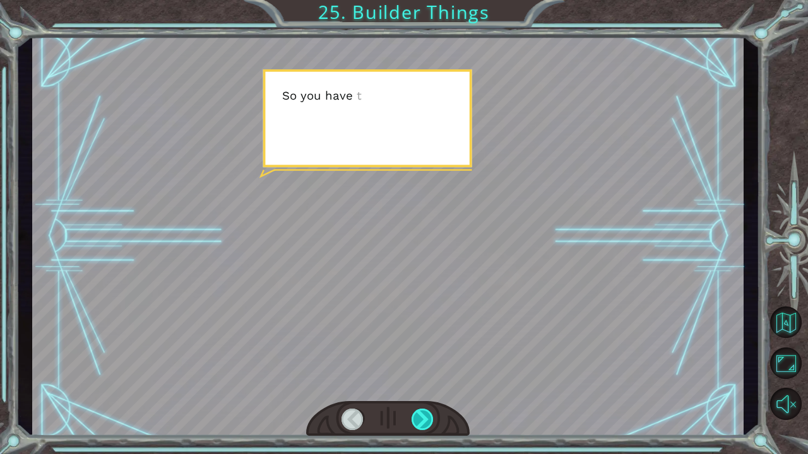
click at [430, 369] on div at bounding box center [422, 419] width 23 height 21
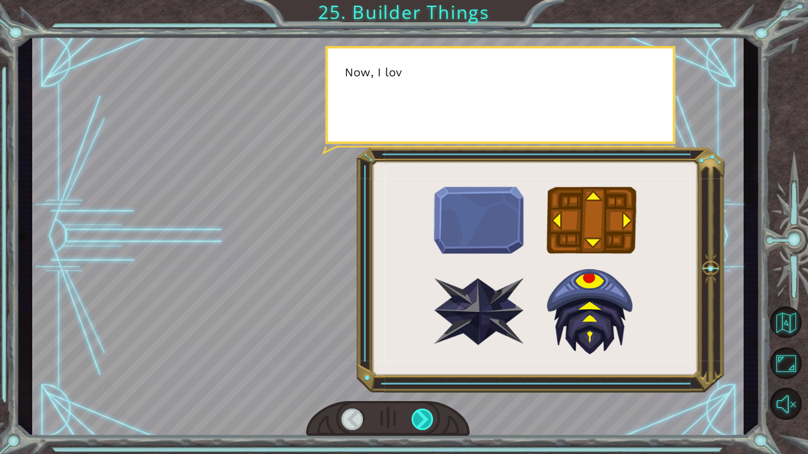
click at [430, 369] on div at bounding box center [422, 419] width 23 height 21
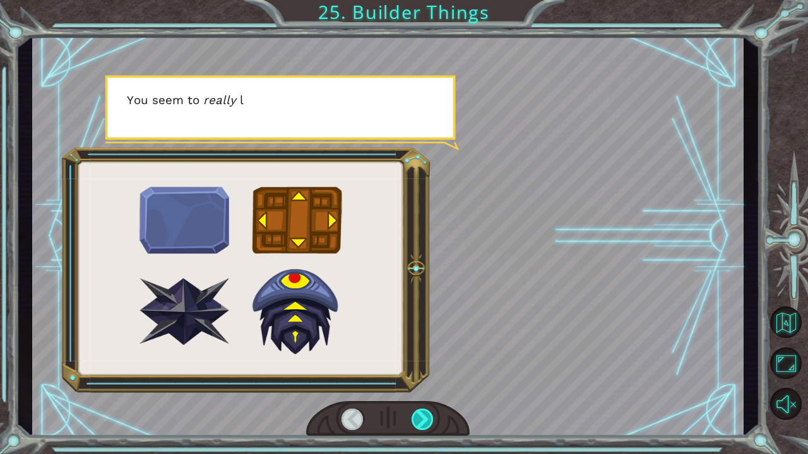
click at [430, 369] on div at bounding box center [422, 419] width 23 height 21
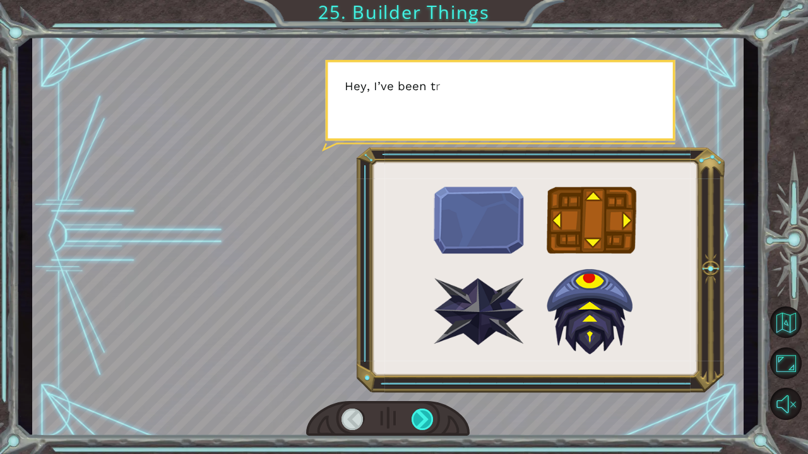
click at [430, 369] on div at bounding box center [422, 419] width 23 height 21
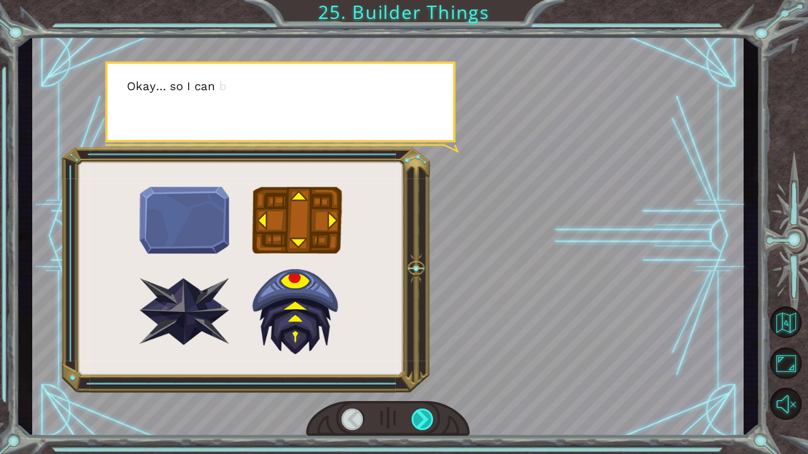
click at [430, 369] on div at bounding box center [422, 419] width 23 height 21
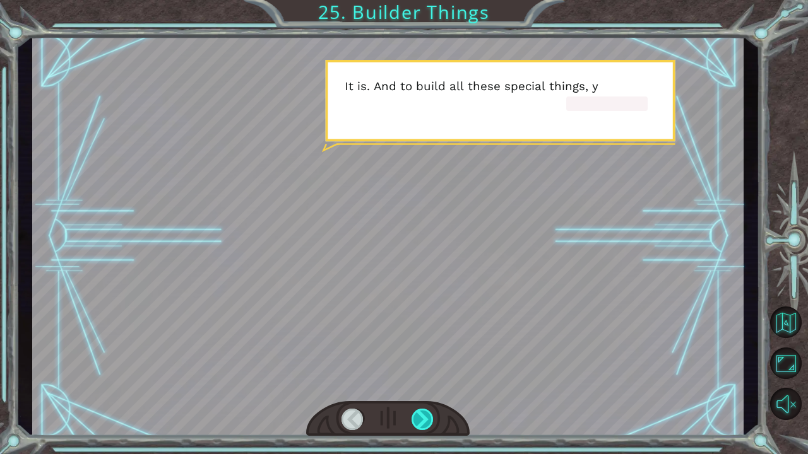
click at [430, 369] on div at bounding box center [422, 419] width 23 height 21
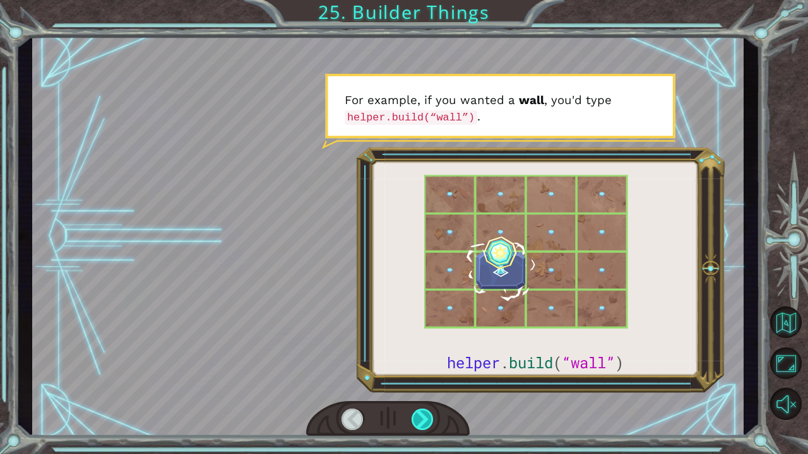
click at [430, 369] on div at bounding box center [422, 419] width 23 height 21
